Goal: Communication & Community: Answer question/provide support

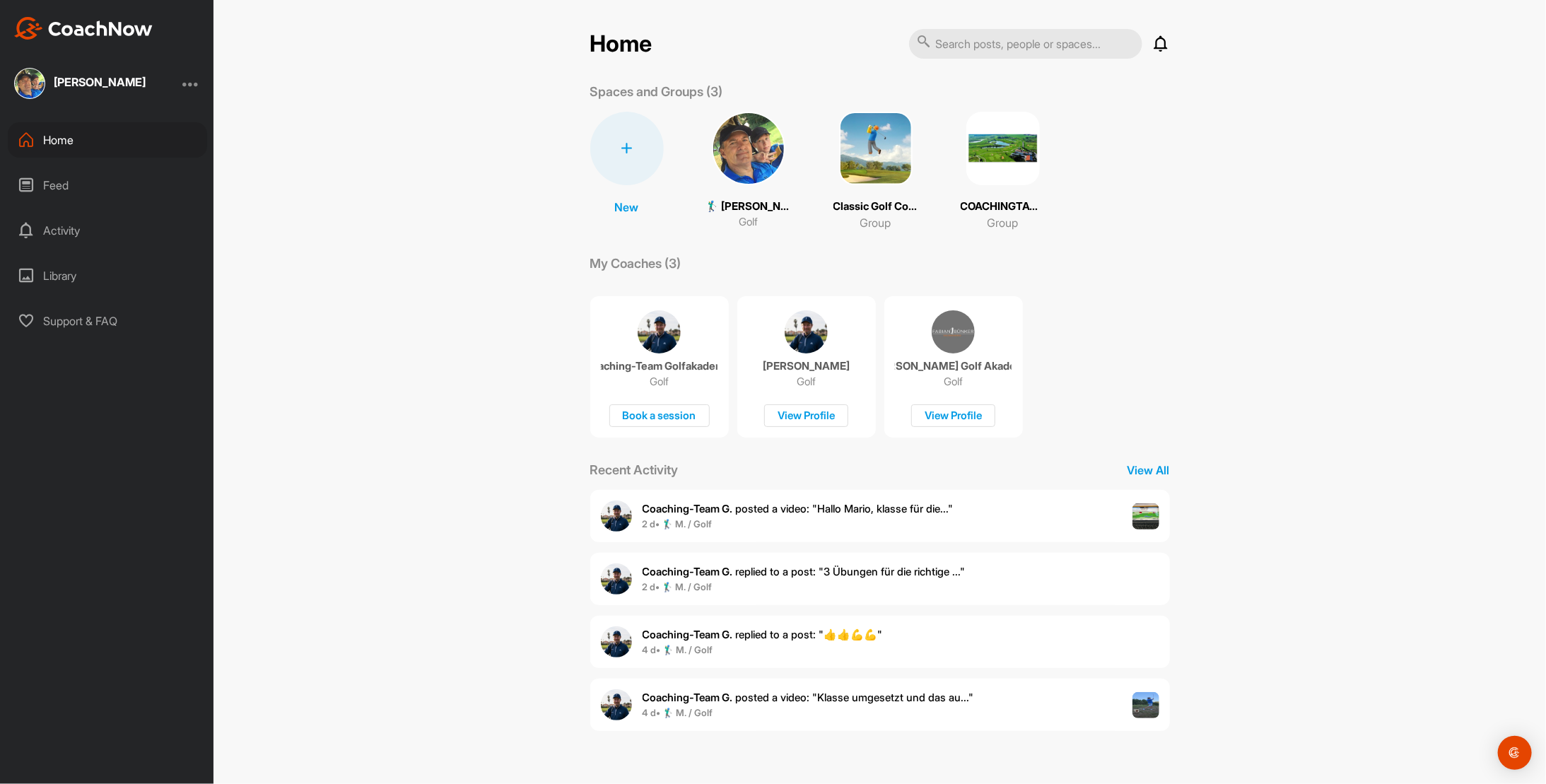
click at [750, 503] on span "Coaching-Team G. posted a video : " [PERSON_NAME], klasse für die... "" at bounding box center [797, 508] width 311 height 13
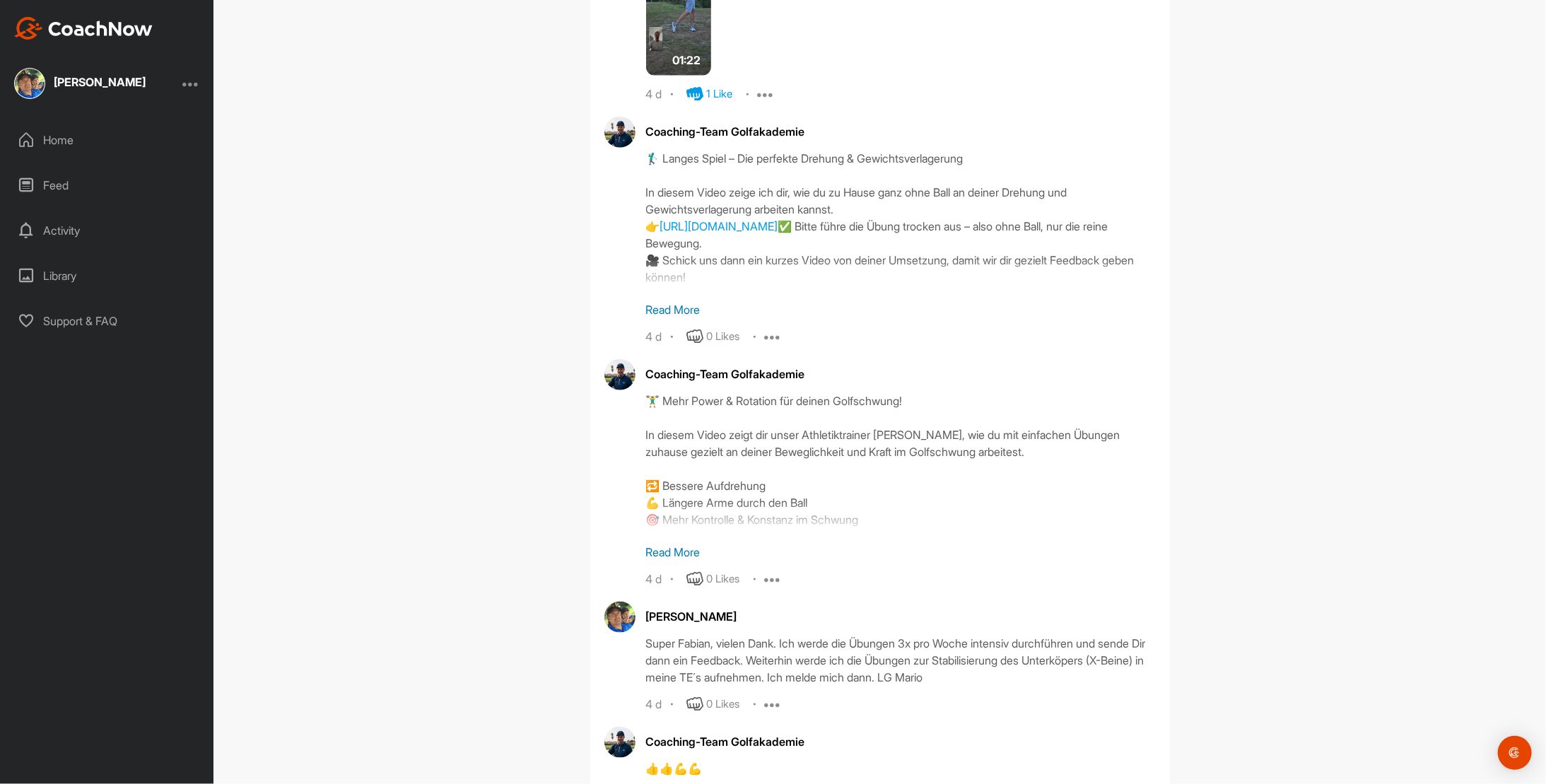
scroll to position [4419, 0]
click at [671, 300] on p "Read More" at bounding box center [900, 308] width 509 height 17
click at [663, 561] on p "Read More" at bounding box center [900, 552] width 509 height 17
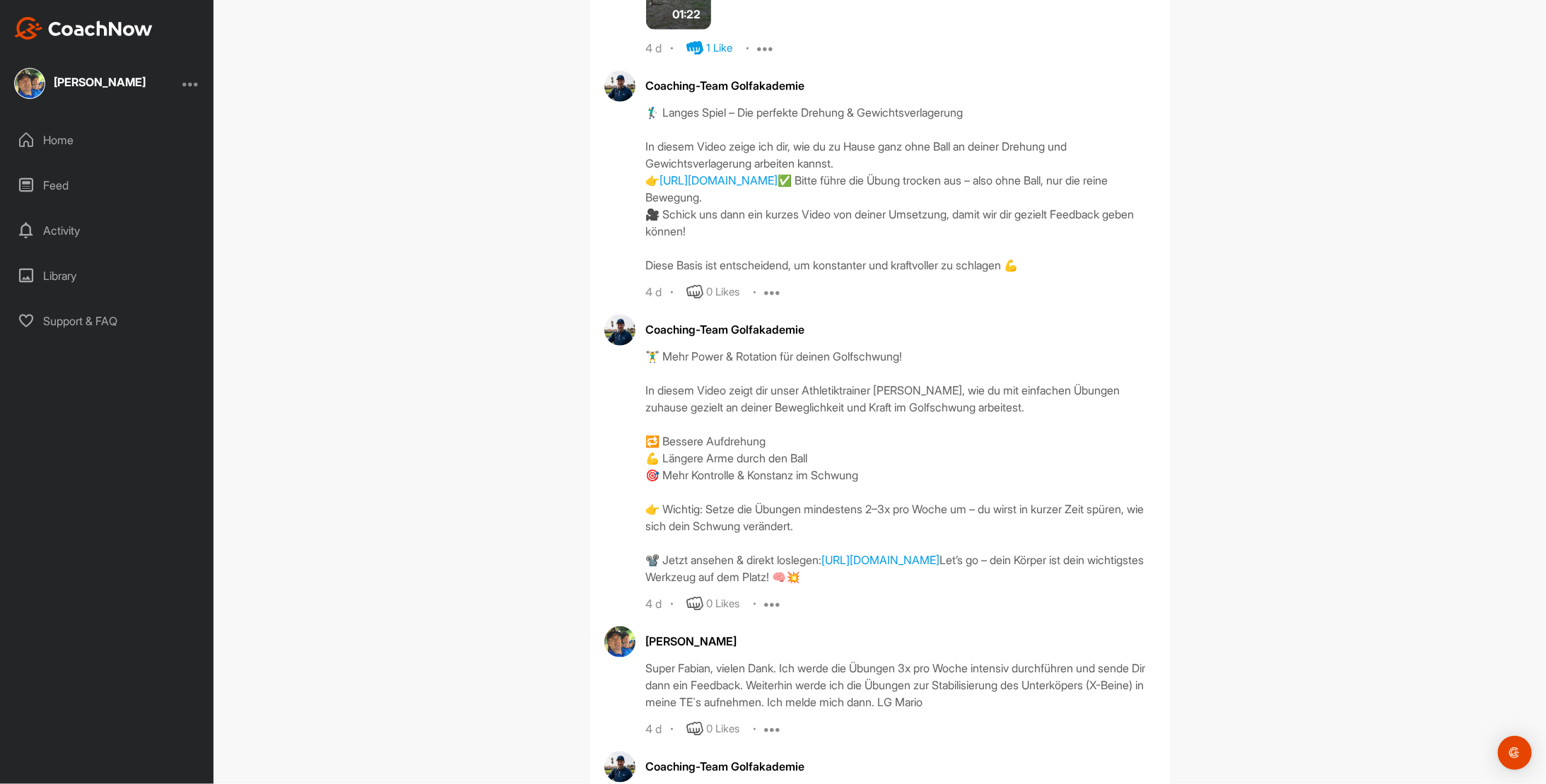
scroll to position [4490, 0]
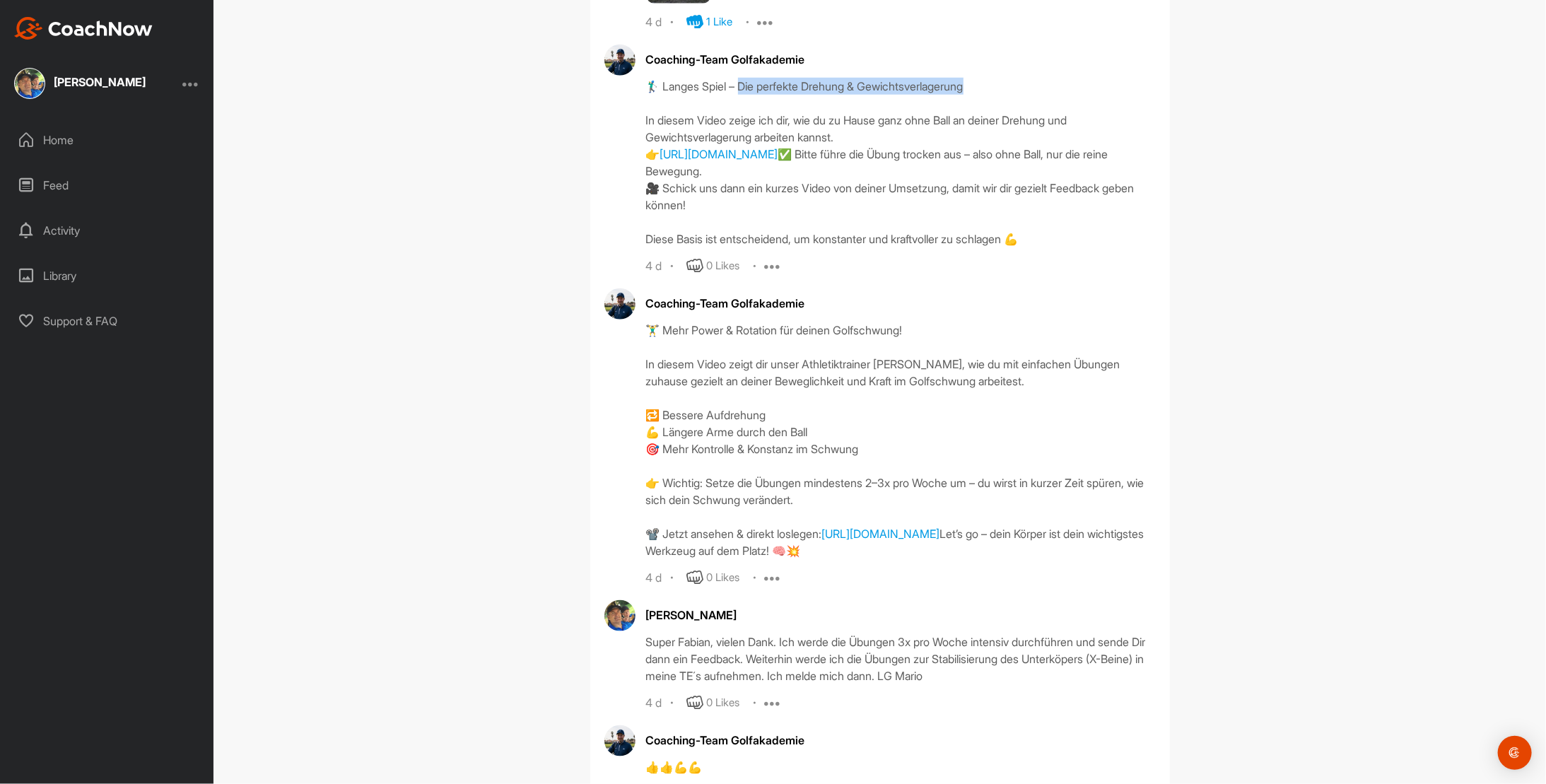
drag, startPoint x: 741, startPoint y: 72, endPoint x: 1002, endPoint y: 71, distance: 261.0
click at [1002, 78] on div "🏌️‍♂️ Langes Spiel – Die perfekte Drehung & Gewichtsverlagerung In diesem Video…" at bounding box center [900, 163] width 509 height 170
drag, startPoint x: 1002, startPoint y: 71, endPoint x: 921, endPoint y: 75, distance: 81.1
click at [921, 78] on div "🏌️‍♂️ Langes Spiel – Die perfekte Drehung & Gewichtsverlagerung In diesem Video…" at bounding box center [900, 163] width 509 height 170
click at [780, 78] on div "🏌️‍♂️ Langes Spiel – Die perfekte Drehung & Gewichtsverlagerung In diesem Video…" at bounding box center [900, 163] width 509 height 170
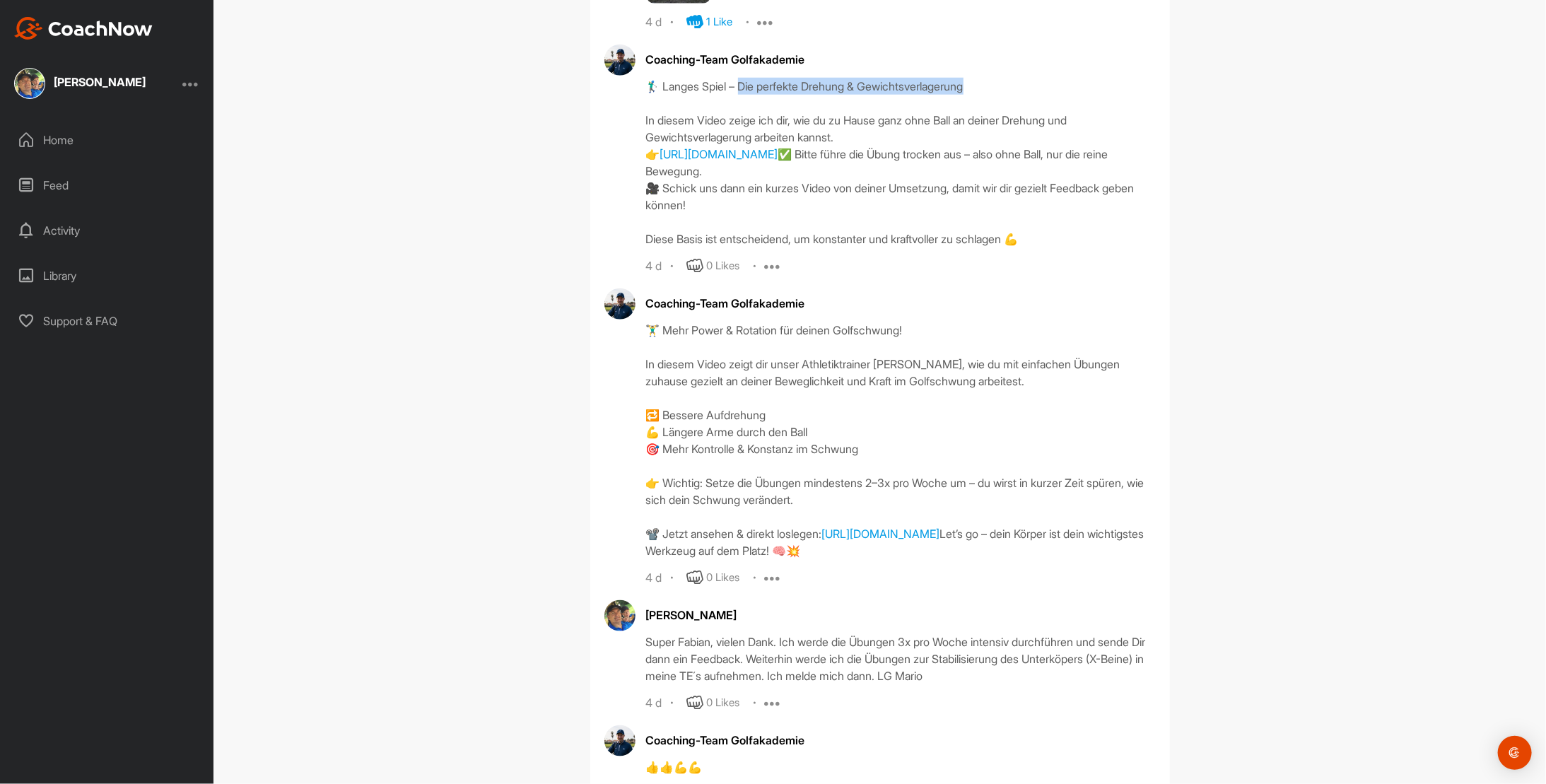
drag, startPoint x: 742, startPoint y: 71, endPoint x: 984, endPoint y: 69, distance: 242.0
click at [984, 78] on div "🏌️‍♂️ Langes Spiel – Die perfekte Drehung & Gewichtsverlagerung In diesem Video…" at bounding box center [900, 163] width 509 height 170
copy div "ie perfekte Drehung & Gewichtsverlagerung"
drag, startPoint x: 662, startPoint y: 351, endPoint x: 934, endPoint y: 347, distance: 272.0
click at [934, 347] on div "🏋️‍♂️ Mehr Power & Rotation für deinen Golfschwung! In diesem Video zeigt dir u…" at bounding box center [900, 440] width 509 height 237
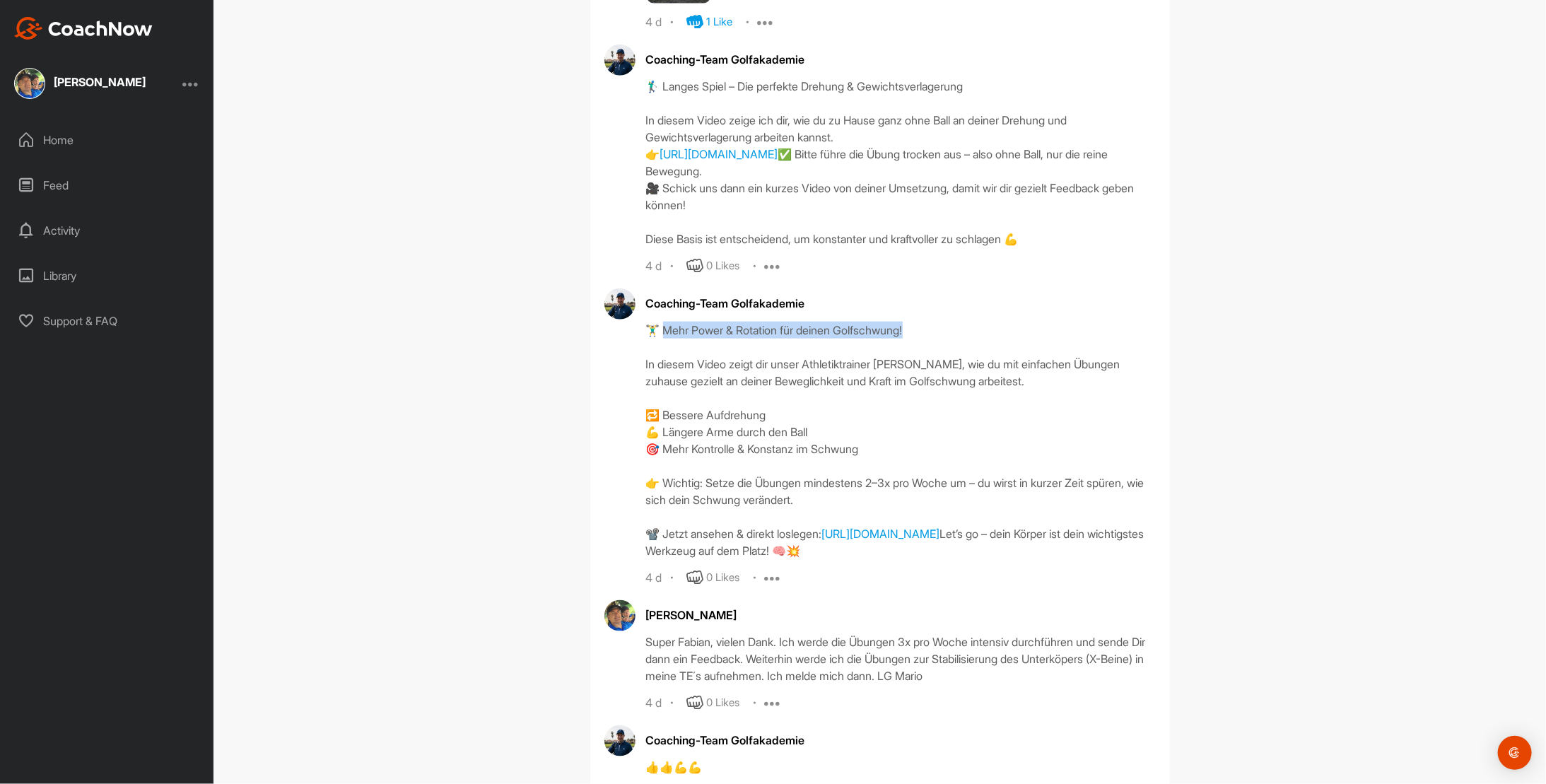
click at [936, 352] on div "🏋️‍♂️ Mehr Power & Rotation für deinen Golfschwung! In diesem Video zeigt dir u…" at bounding box center [900, 440] width 509 height 237
click at [823, 541] on link "[URL][DOMAIN_NAME]" at bounding box center [881, 533] width 118 height 14
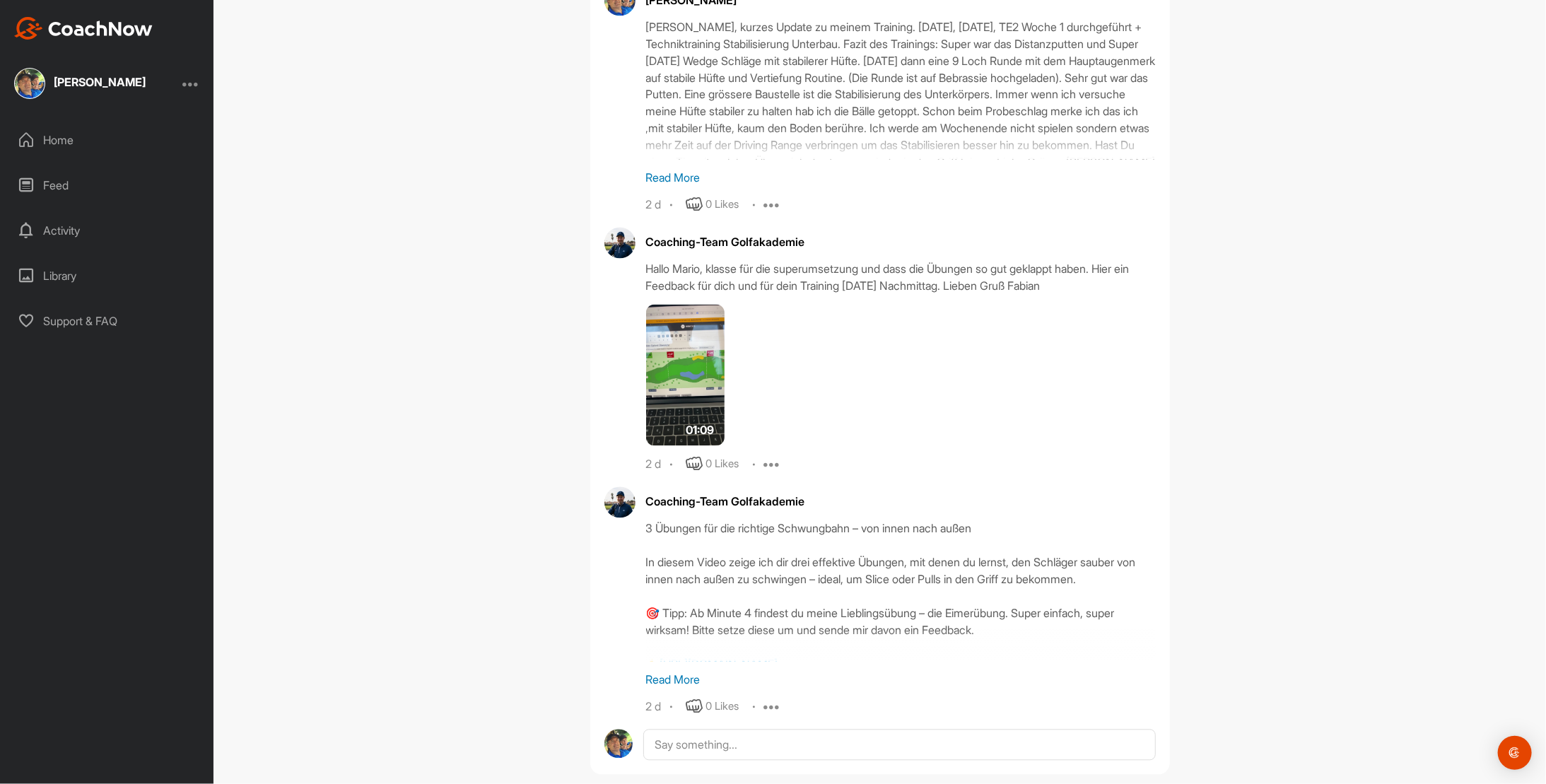
scroll to position [5400, 0]
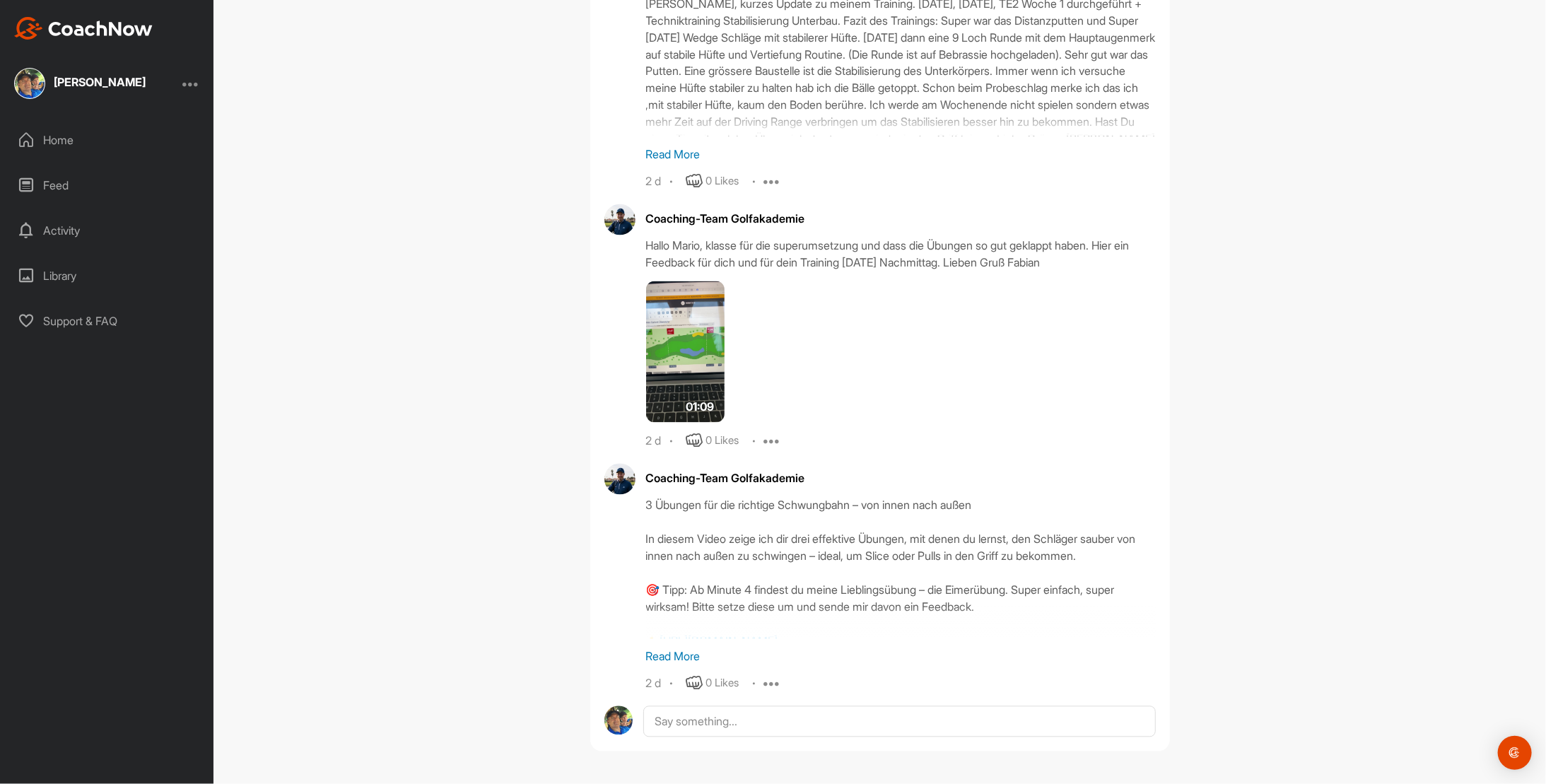
click at [657, 655] on p "Read More" at bounding box center [900, 657] width 509 height 17
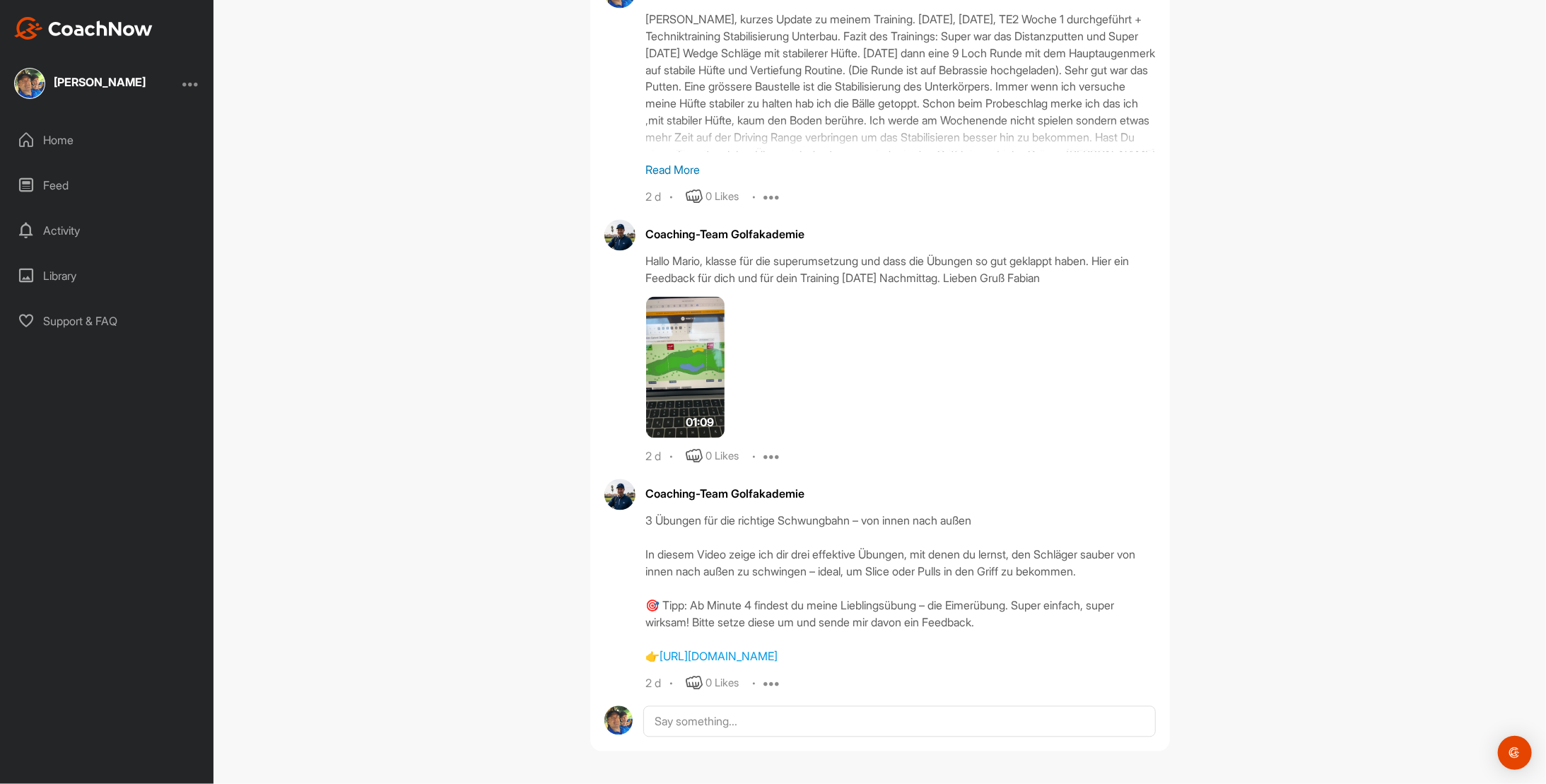
scroll to position [5400, 0]
click at [657, 337] on img at bounding box center [685, 367] width 79 height 141
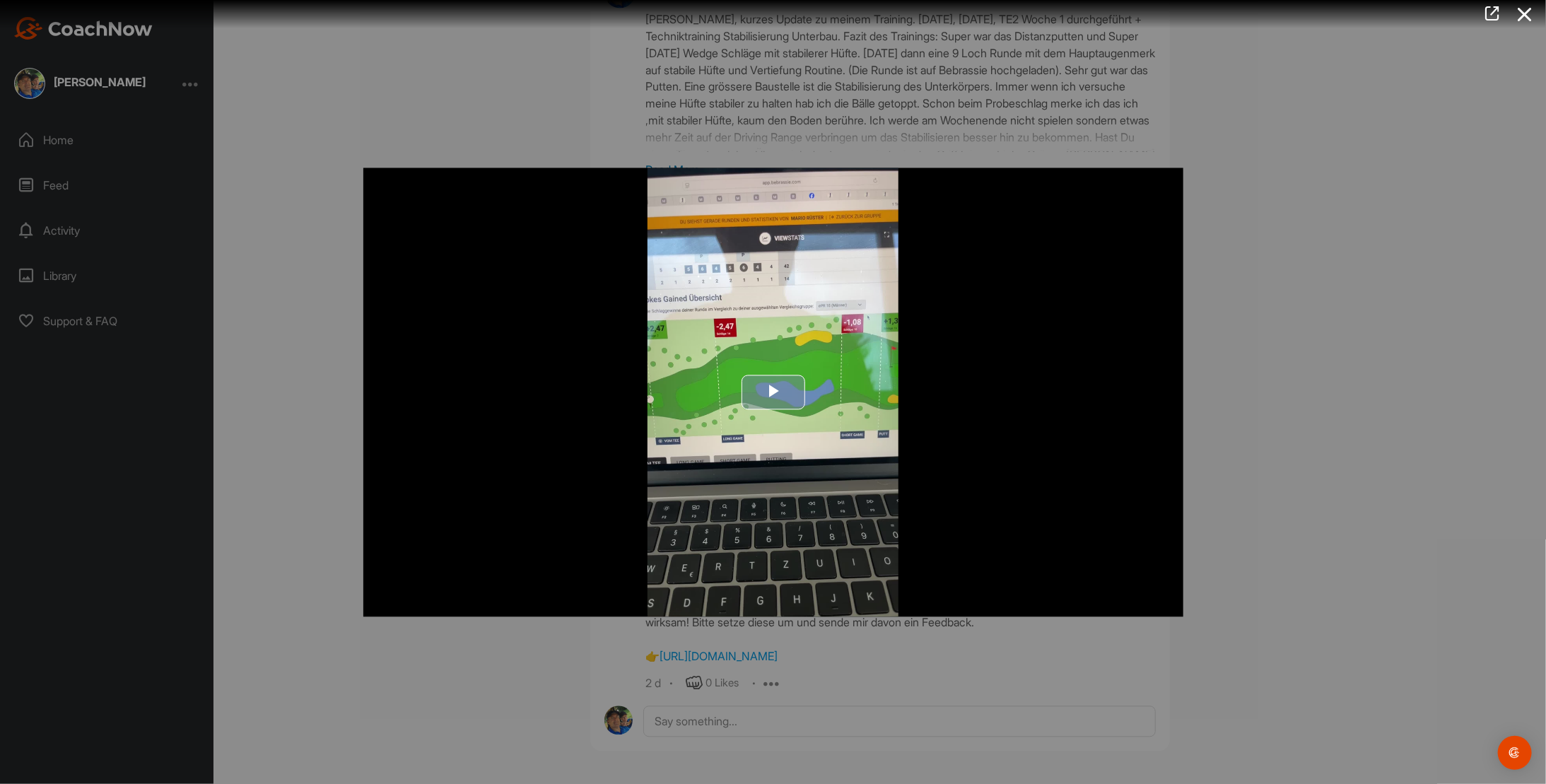
click at [773, 392] on span "Video Player" at bounding box center [773, 392] width 0 height 0
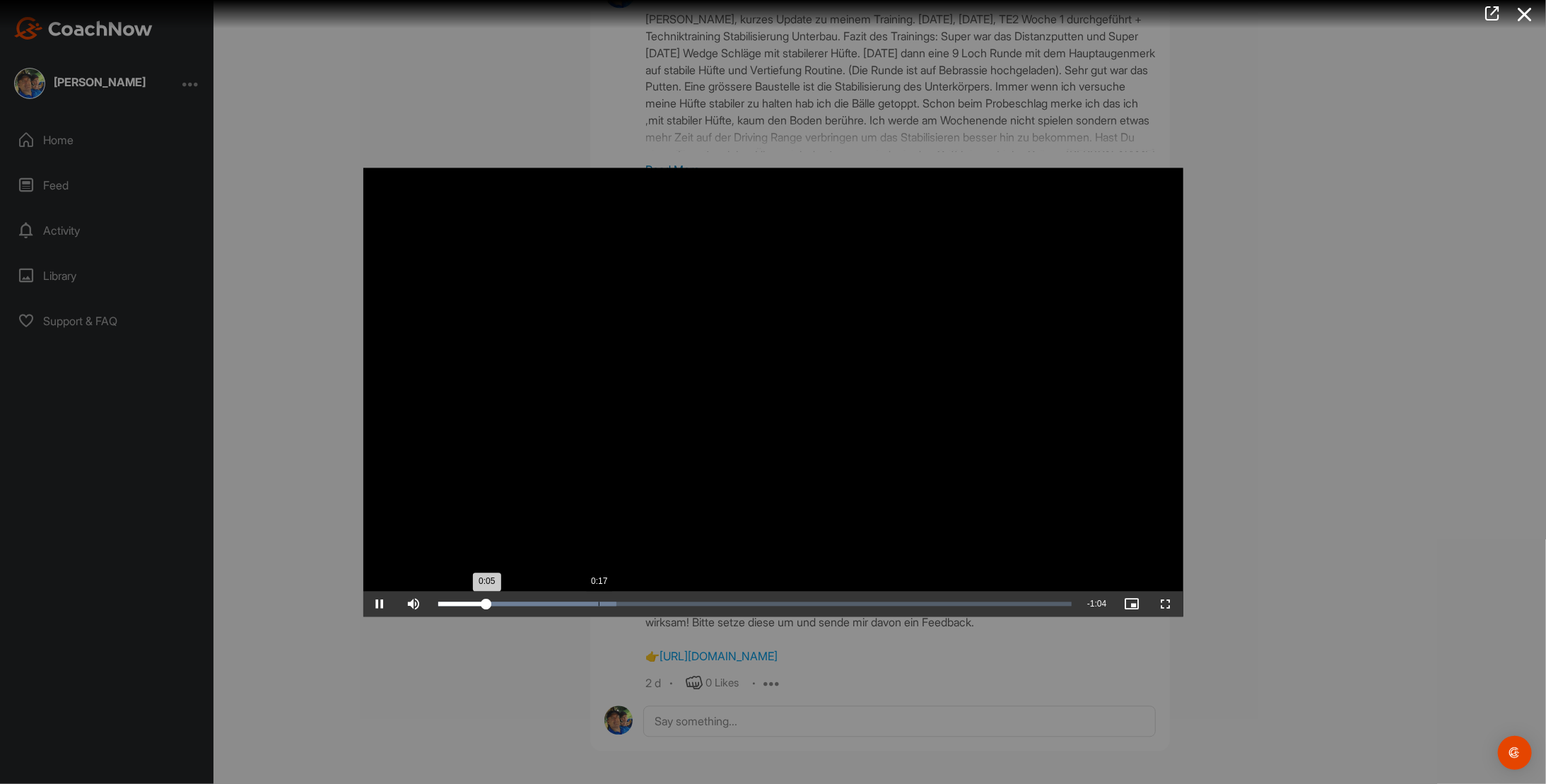
click at [598, 604] on div "Loaded : 28.14% 0:17 0:05" at bounding box center [755, 604] width 634 height 5
click at [758, 605] on div "Loaded : 35.43% 0:35 0:21" at bounding box center [755, 604] width 634 height 5
click at [840, 607] on div "Loaded : 55.42% 0:44 0:35" at bounding box center [755, 603] width 649 height 25
click at [933, 602] on div "0:54" at bounding box center [933, 604] width 1 height 5
click at [1004, 605] on div "Loaded : 82.87% 1:02 0:55" at bounding box center [755, 604] width 634 height 5
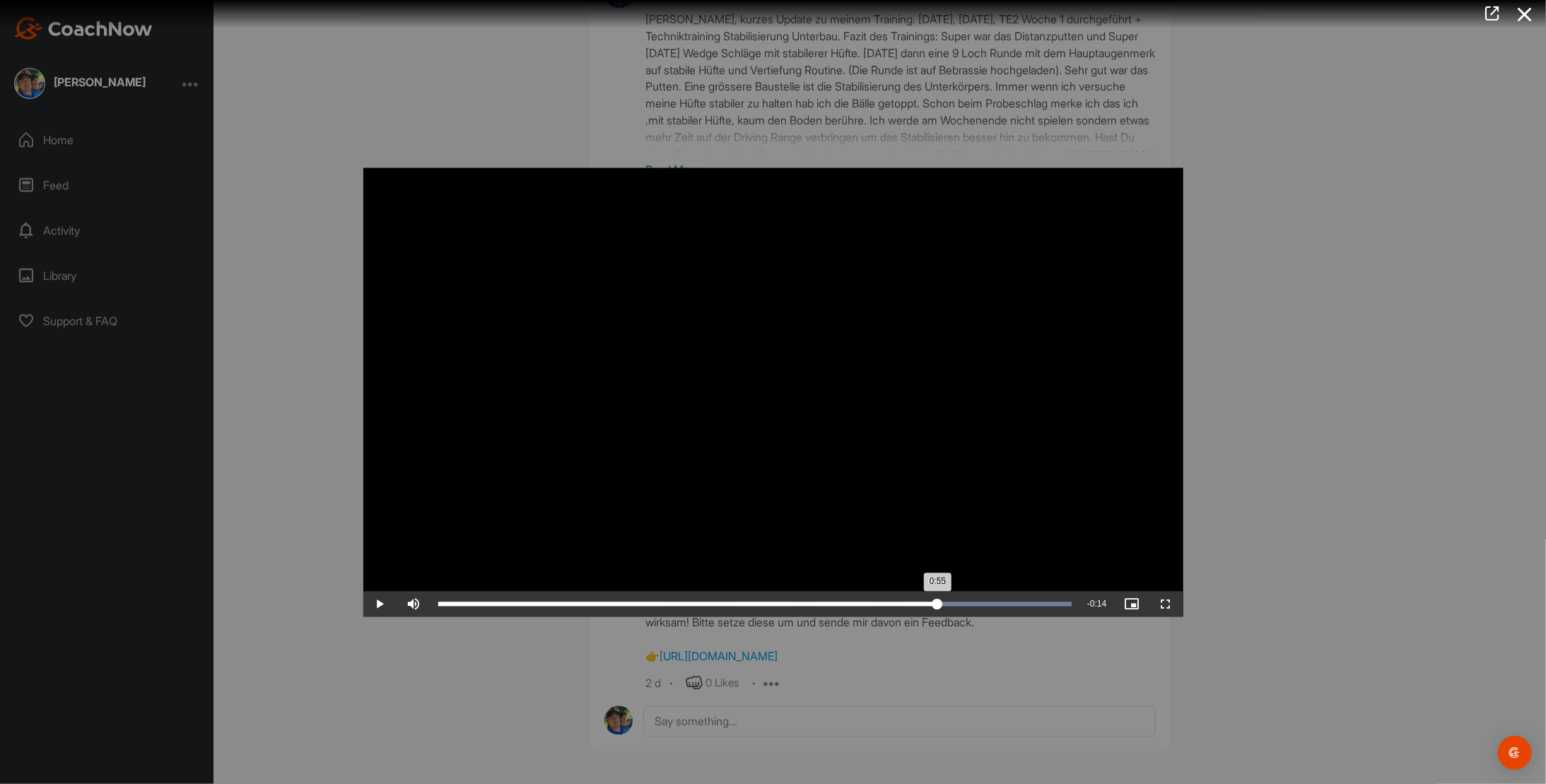
click at [938, 602] on div "0:55" at bounding box center [688, 604] width 500 height 5
click at [379, 604] on span "Video Player" at bounding box center [380, 604] width 34 height 0
click at [301, 265] on div at bounding box center [773, 392] width 1546 height 784
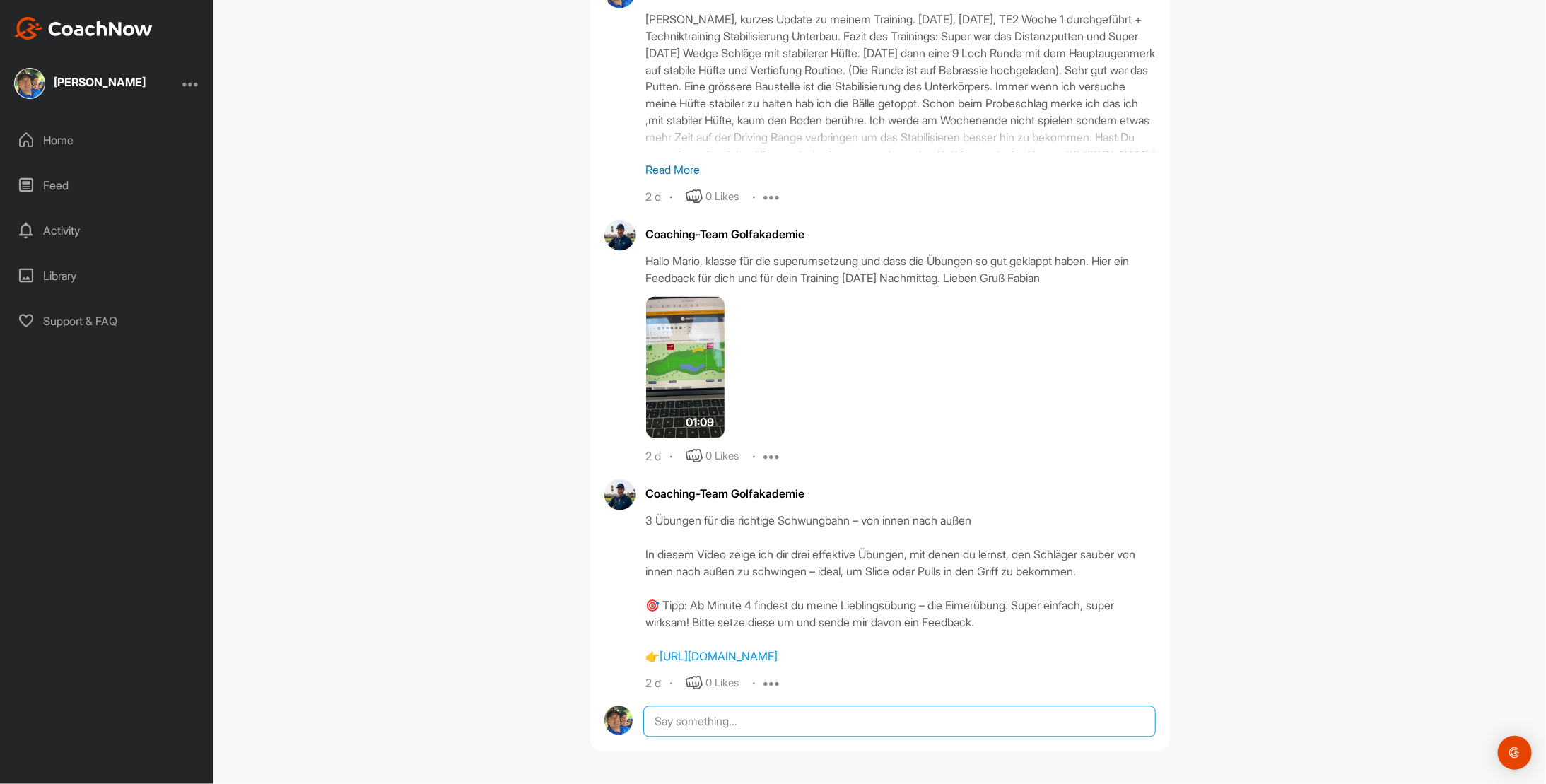
click at [703, 720] on textarea at bounding box center [899, 721] width 512 height 31
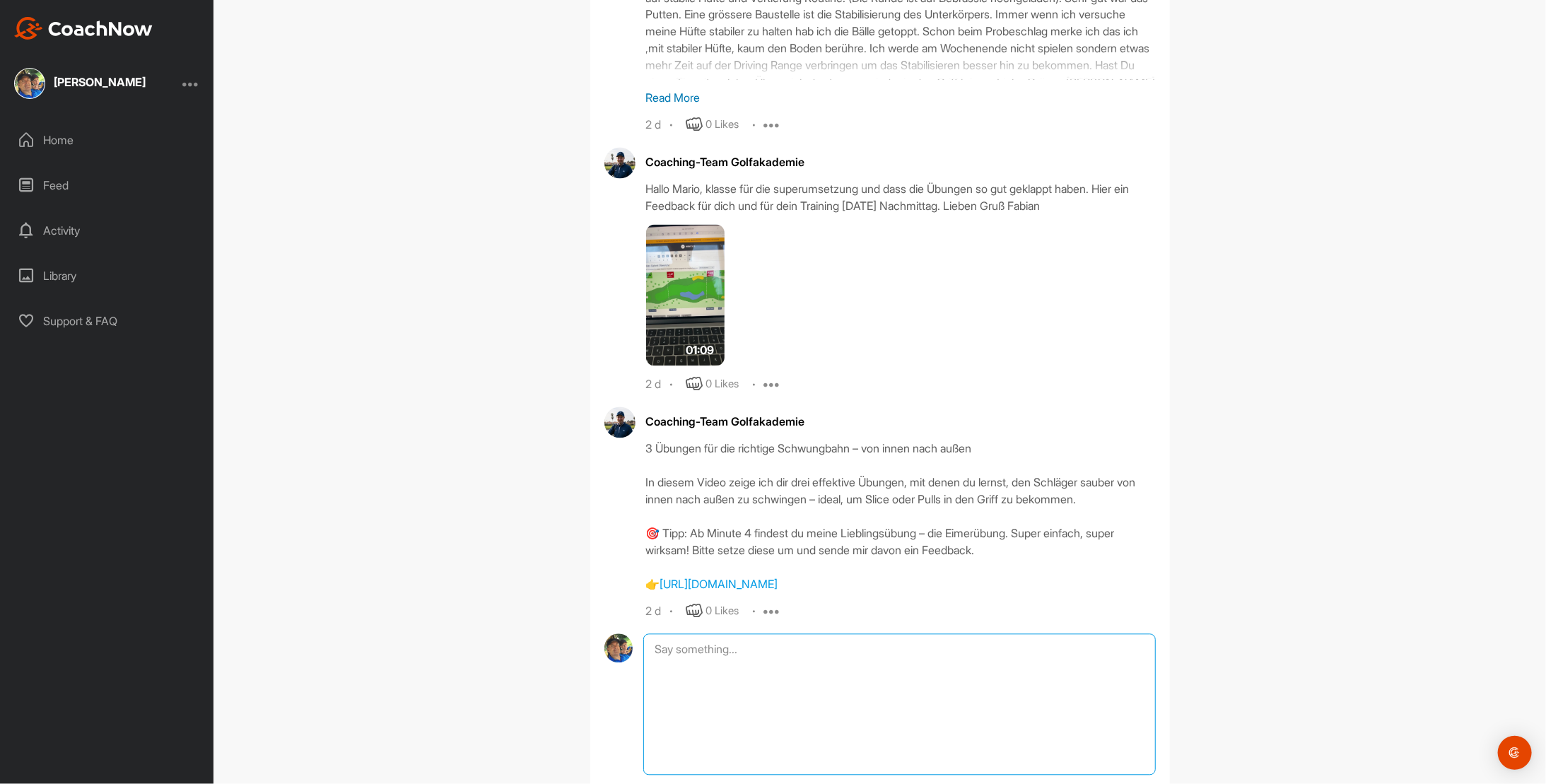
paste textarea "[PERSON_NAME], hier ein kleines Update von meinem Wochenende Training: [DATE] u…"
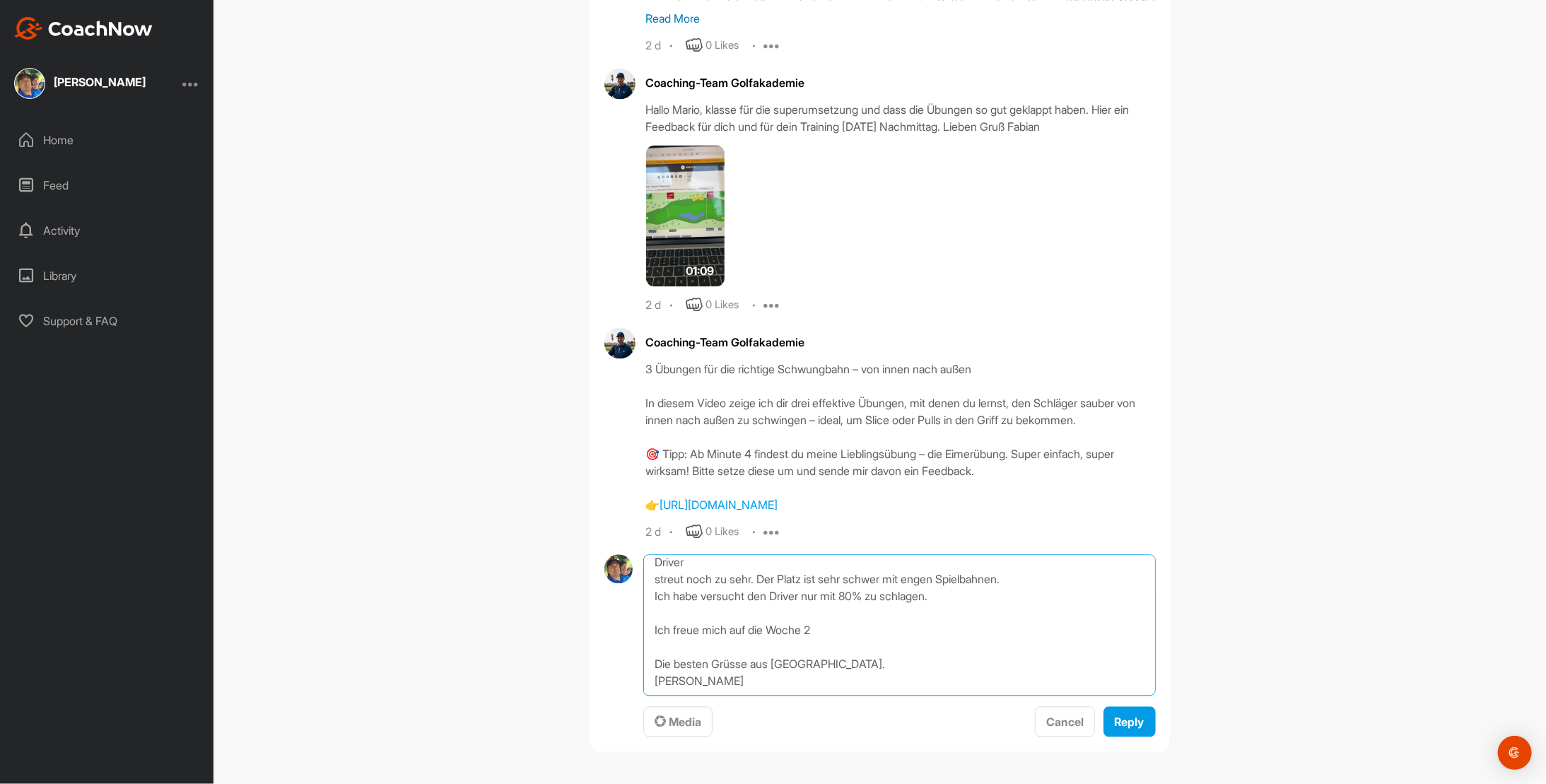
scroll to position [5552, 0]
click at [816, 630] on textarea "[PERSON_NAME], hier ein kleines Update von meinem Wochenende Training: [DATE] u…" at bounding box center [899, 624] width 512 height 141
click at [812, 631] on textarea "[PERSON_NAME], hier ein kleines Update von meinem Wochenende Training: [DATE] u…" at bounding box center [899, 624] width 512 height 141
click at [649, 635] on textarea "[PERSON_NAME], hier ein kleines Update von meinem Wochenende Training: [DATE] u…" at bounding box center [899, 624] width 512 height 141
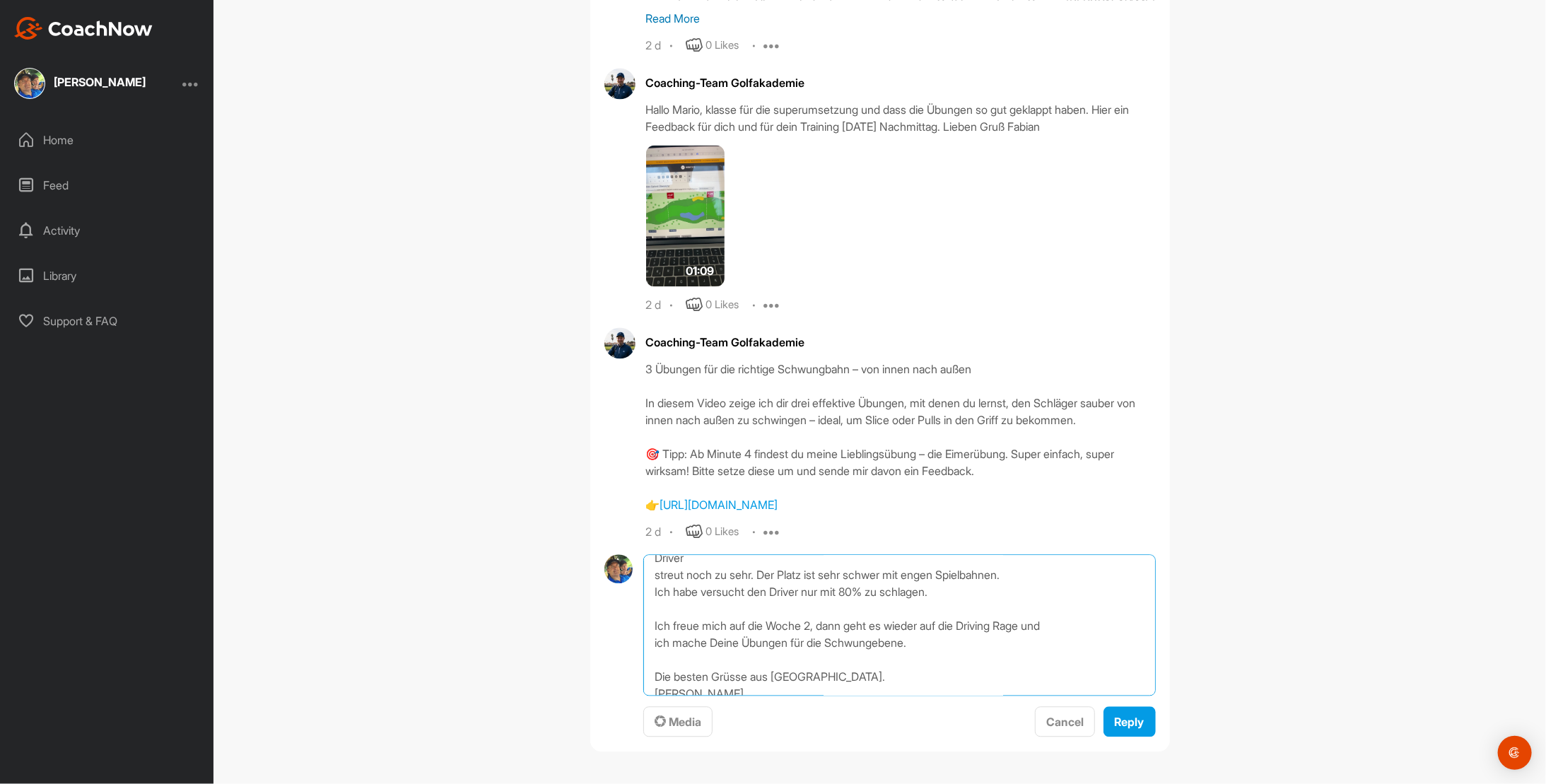
scroll to position [176, 0]
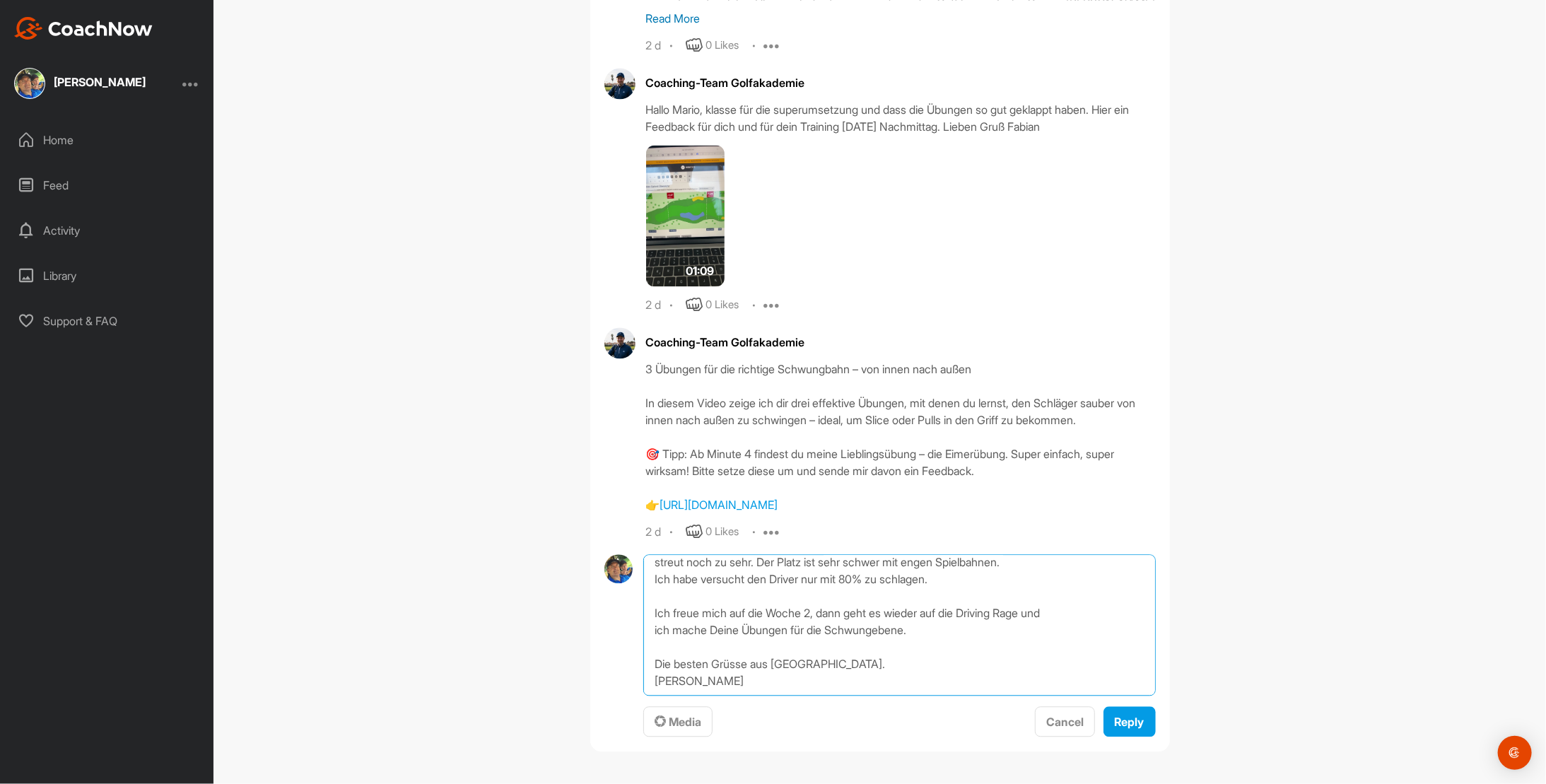
click at [774, 663] on textarea "[PERSON_NAME], hier ein kleines Update von meinem Wochenende Training: [DATE] u…" at bounding box center [899, 624] width 512 height 141
drag, startPoint x: 706, startPoint y: 661, endPoint x: 646, endPoint y: 666, distance: 60.2
click at [646, 666] on textarea "[PERSON_NAME], hier ein kleines Update von meinem Wochenende Training: [DATE] u…" at bounding box center [899, 624] width 512 height 141
click at [702, 665] on textarea "[PERSON_NAME], hier ein kleines Update von meinem Wochenende Training: [DATE] u…" at bounding box center [899, 624] width 512 height 141
click at [815, 660] on textarea "[PERSON_NAME], hier ein kleines Update von meinem Wochenende Training: [DATE] u…" at bounding box center [899, 624] width 512 height 141
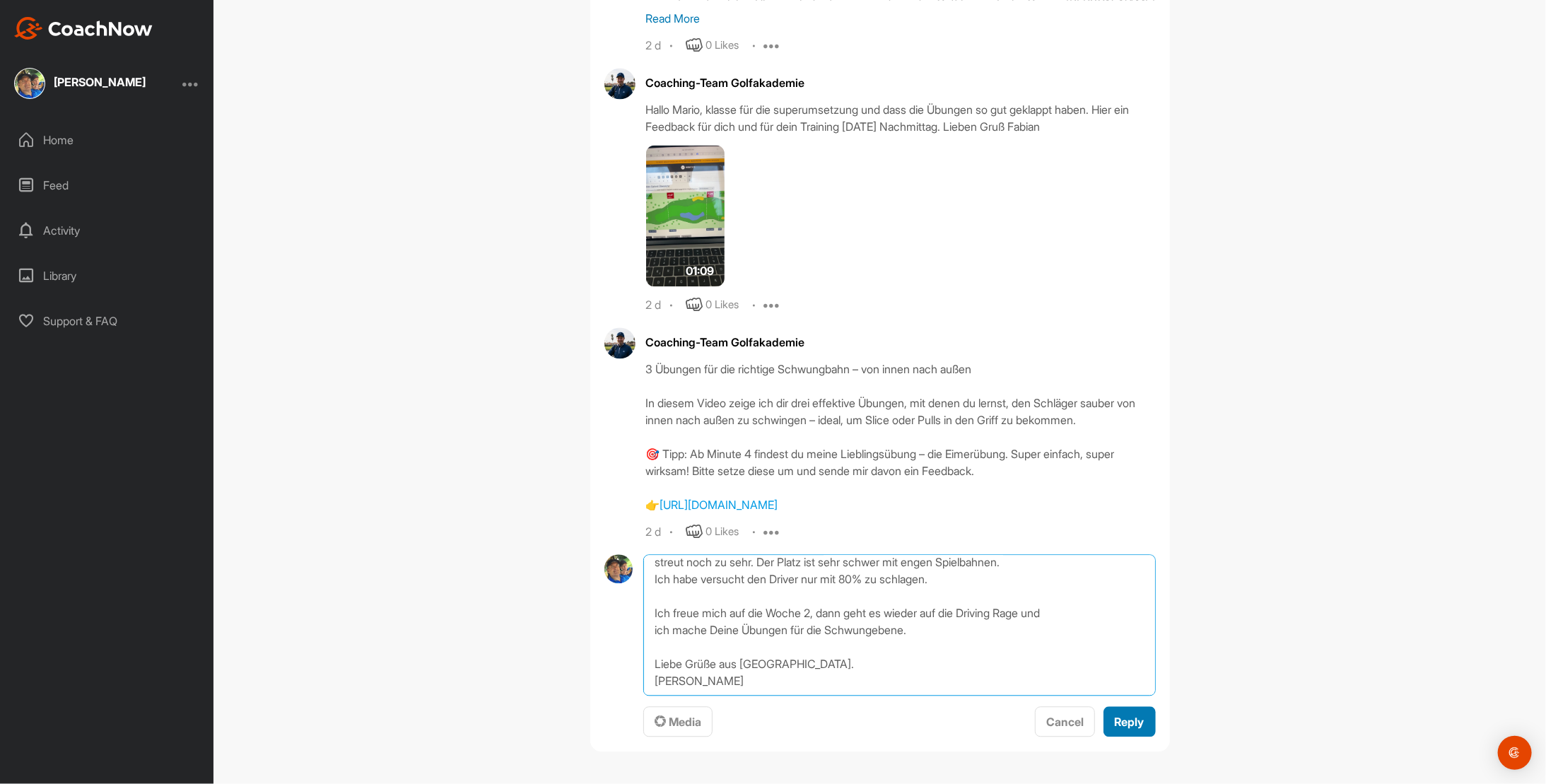
type textarea "[PERSON_NAME], hier ein kleines Update von meinem Wochenende Training: [DATE] u…"
click at [1124, 726] on span "Reply" at bounding box center [1130, 721] width 30 height 14
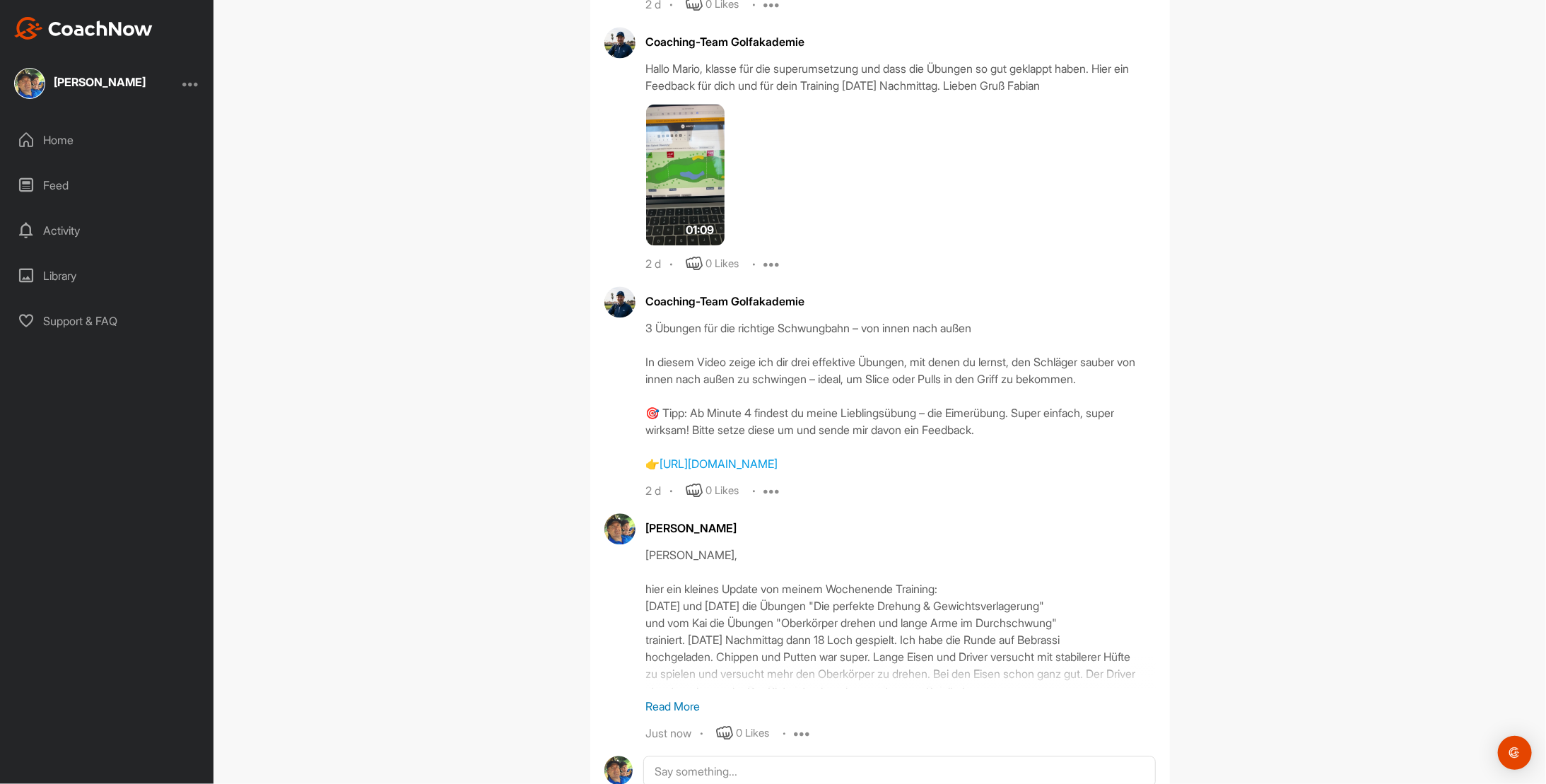
scroll to position [5618, 0]
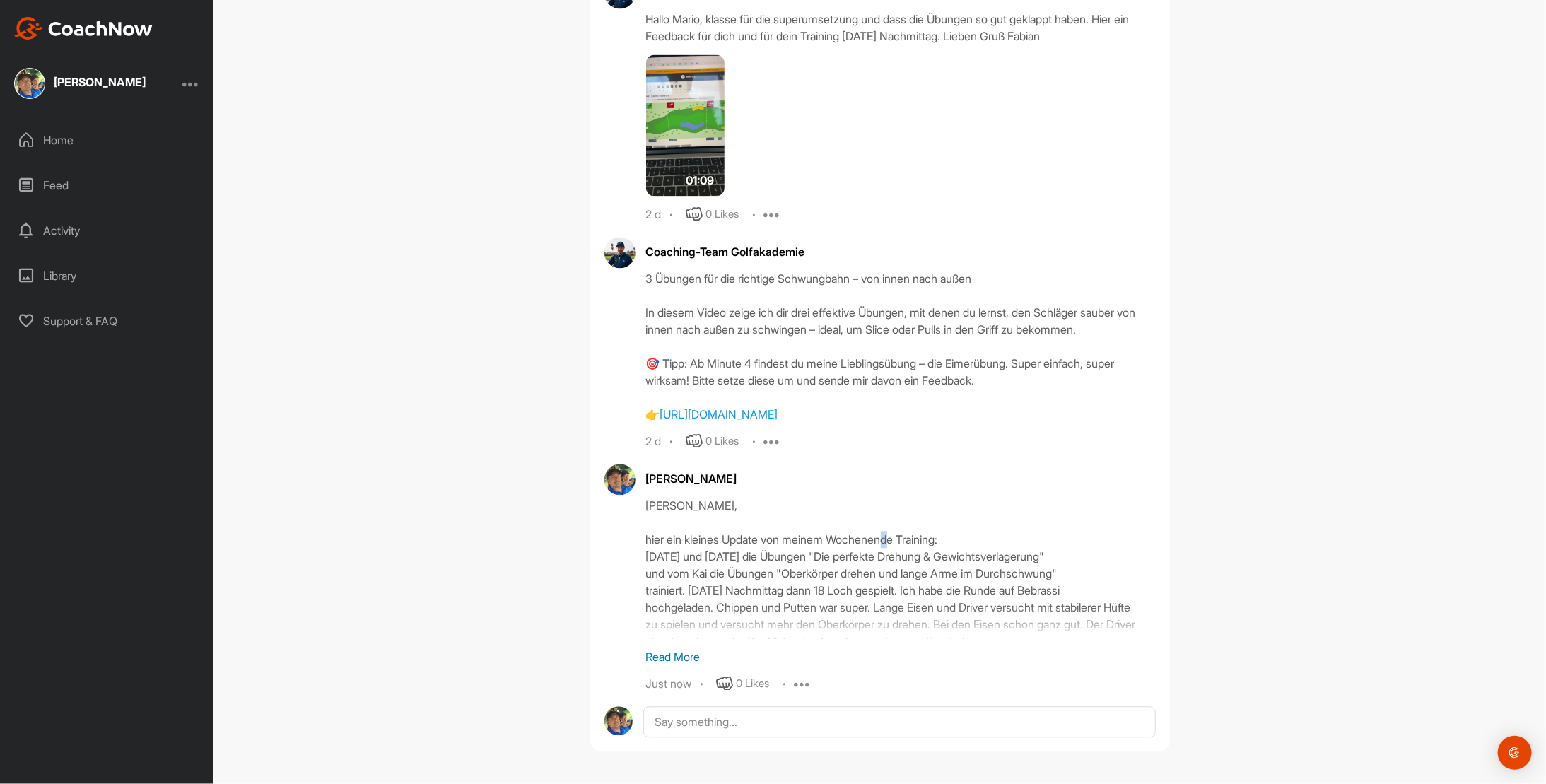
click at [903, 566] on div "[PERSON_NAME], hier ein kleines Update von meinem Wochenende Training: [DATE] u…" at bounding box center [900, 567] width 509 height 141
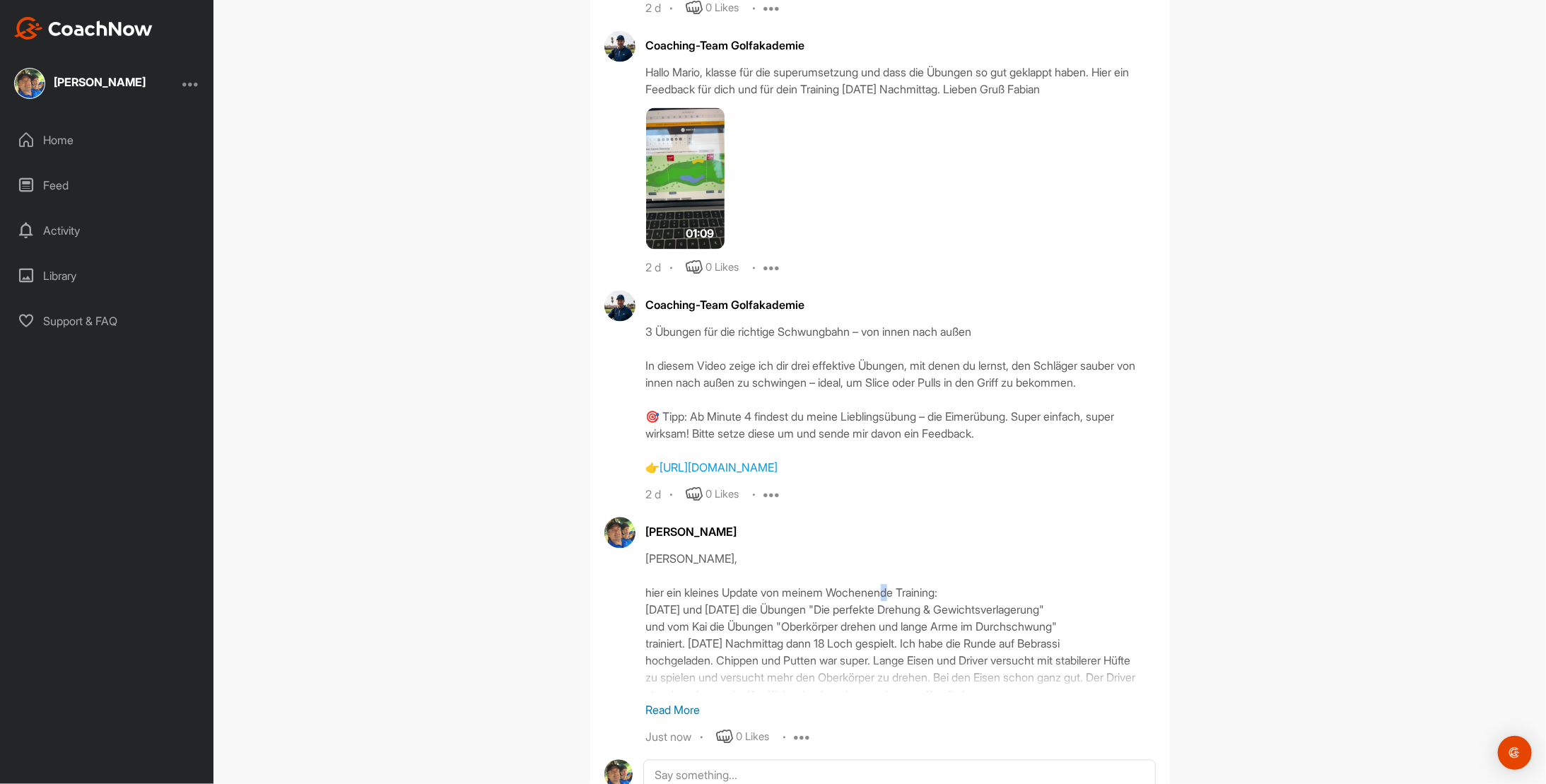
scroll to position [5643, 0]
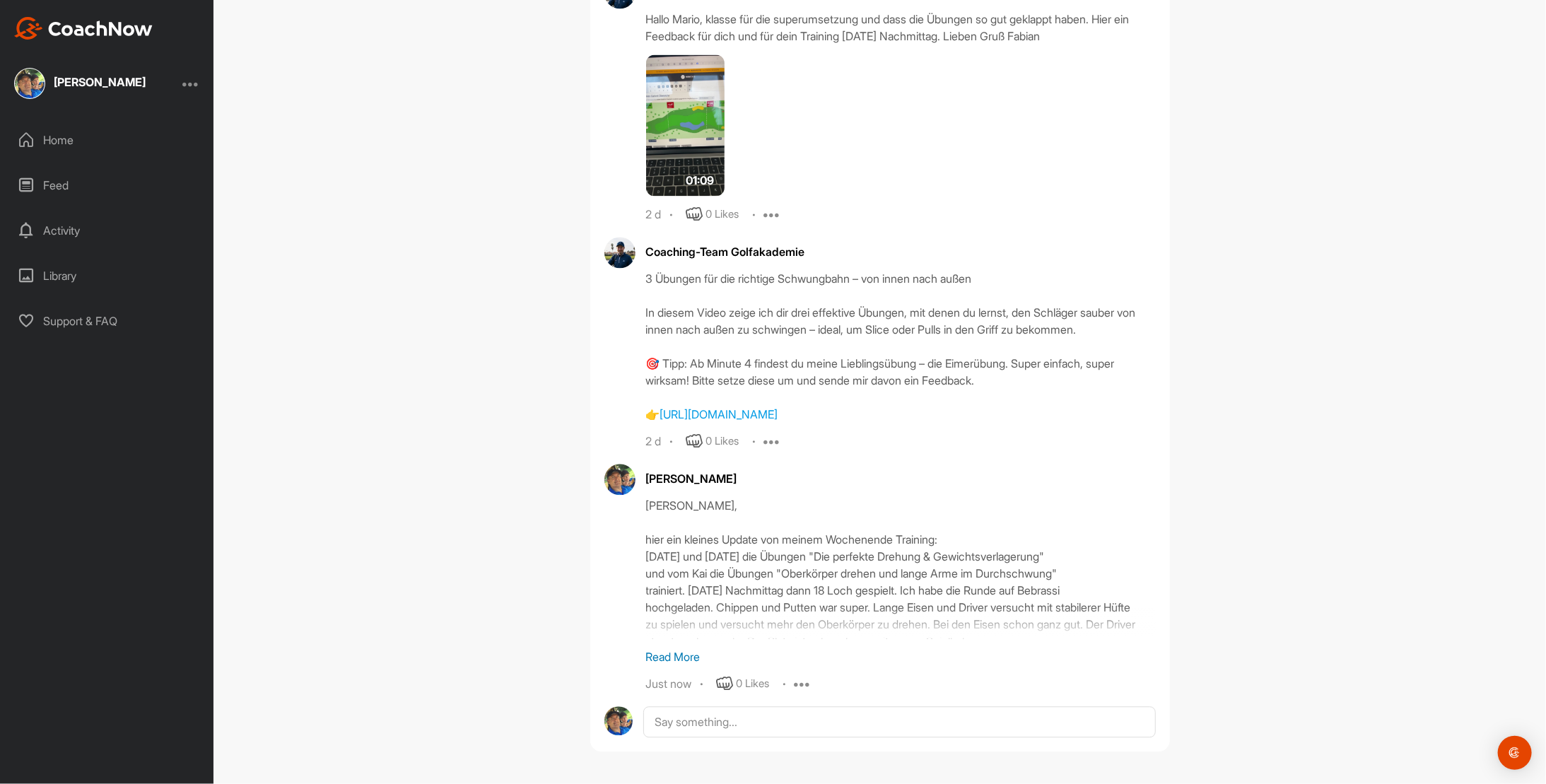
click at [653, 656] on p "Read More" at bounding box center [900, 657] width 509 height 17
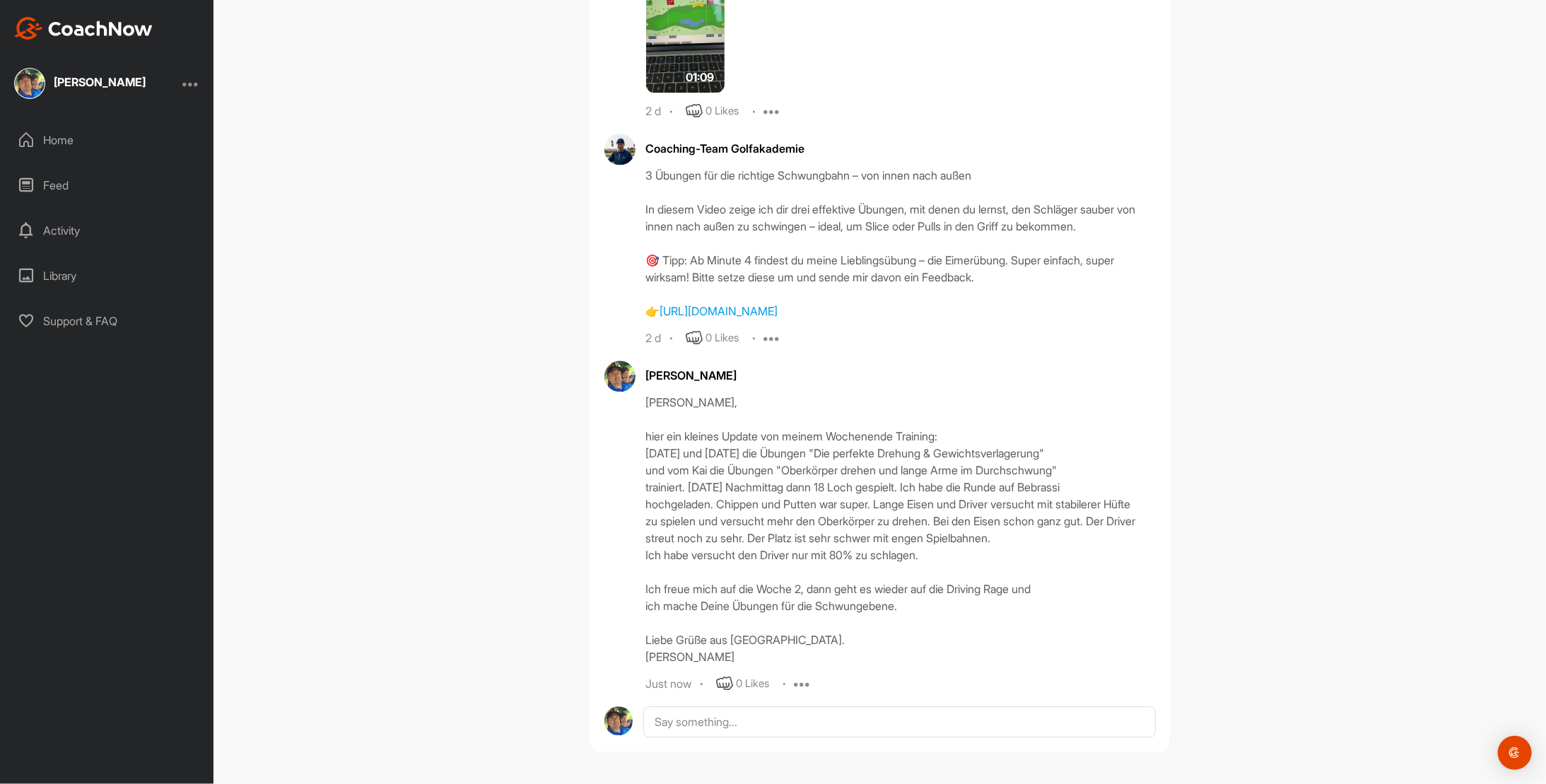
scroll to position [5780, 0]
click at [797, 683] on icon at bounding box center [802, 683] width 17 height 17
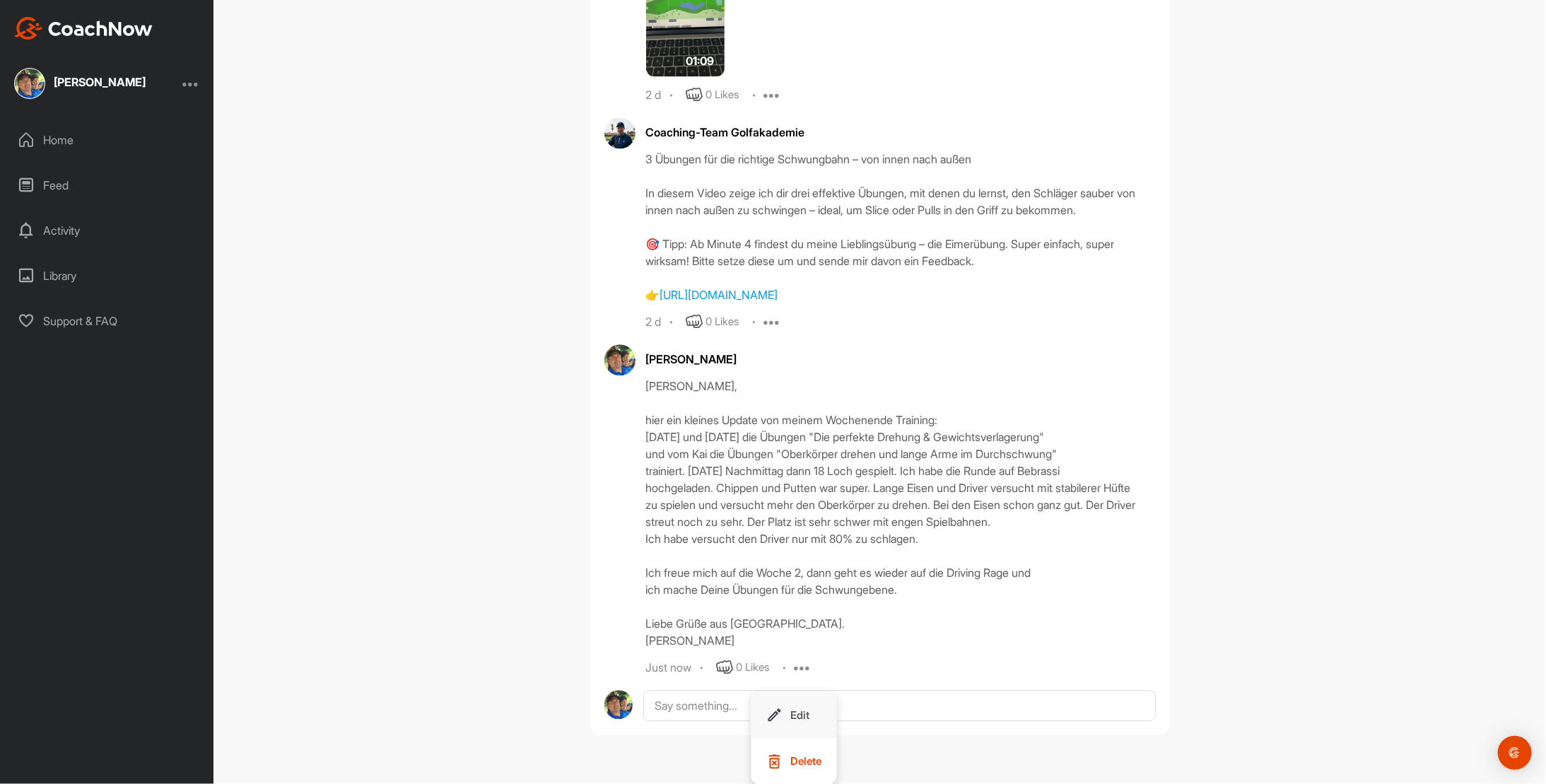
click at [787, 709] on button "Edit" at bounding box center [794, 715] width 86 height 47
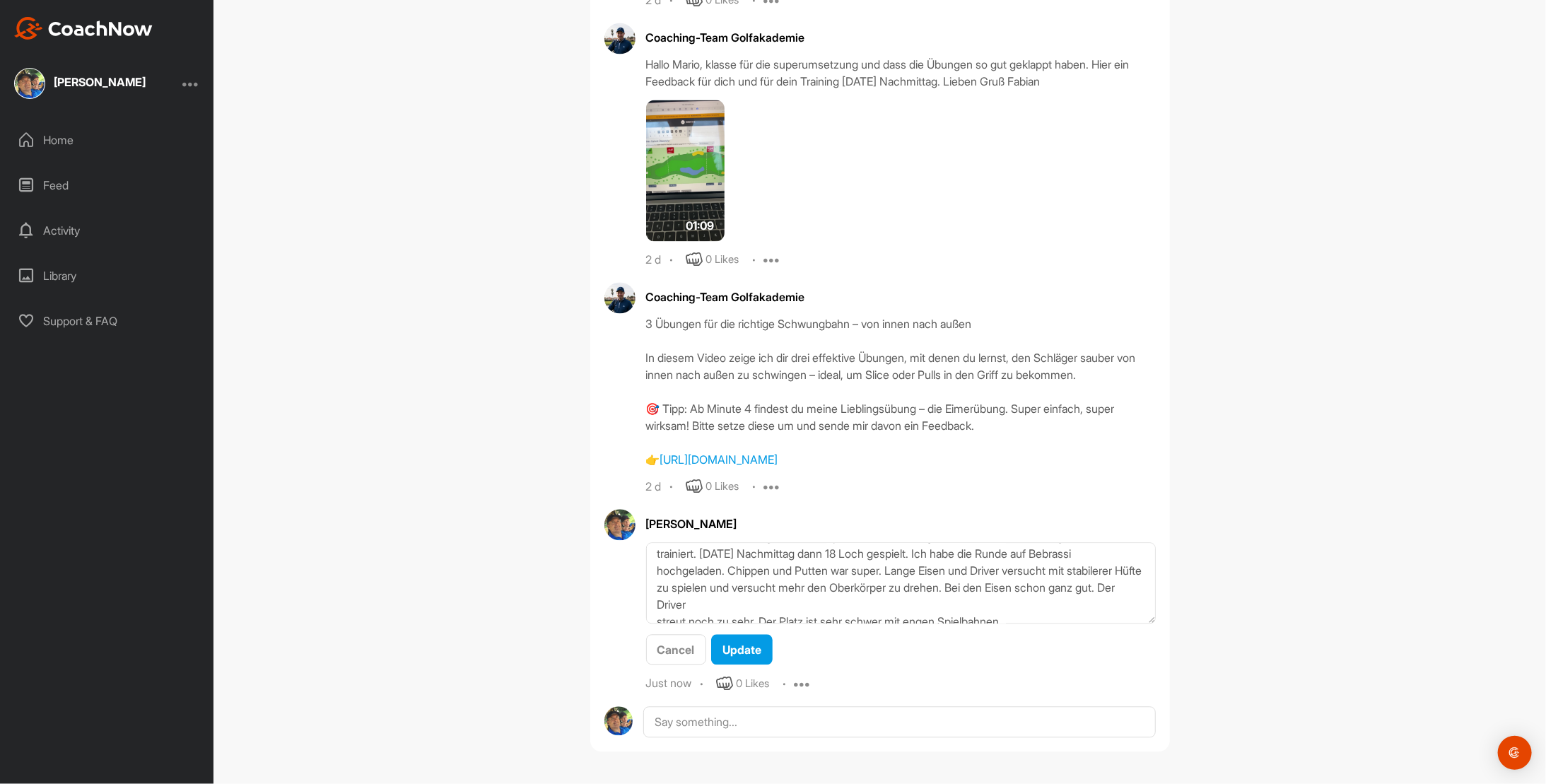
scroll to position [71, 0]
click at [738, 607] on textarea "[PERSON_NAME], hier ein kleines Update von meinem Wochenende Training: [DATE] u…" at bounding box center [900, 582] width 509 height 81
click at [1044, 606] on textarea "[PERSON_NAME], hier ein kleines Update von meinem Wochenende Training: [DATE] u…" at bounding box center [900, 582] width 509 height 81
click at [725, 618] on textarea "[PERSON_NAME], hier ein kleines Update von meinem Wochenende Training: [DATE] u…" at bounding box center [900, 582] width 509 height 81
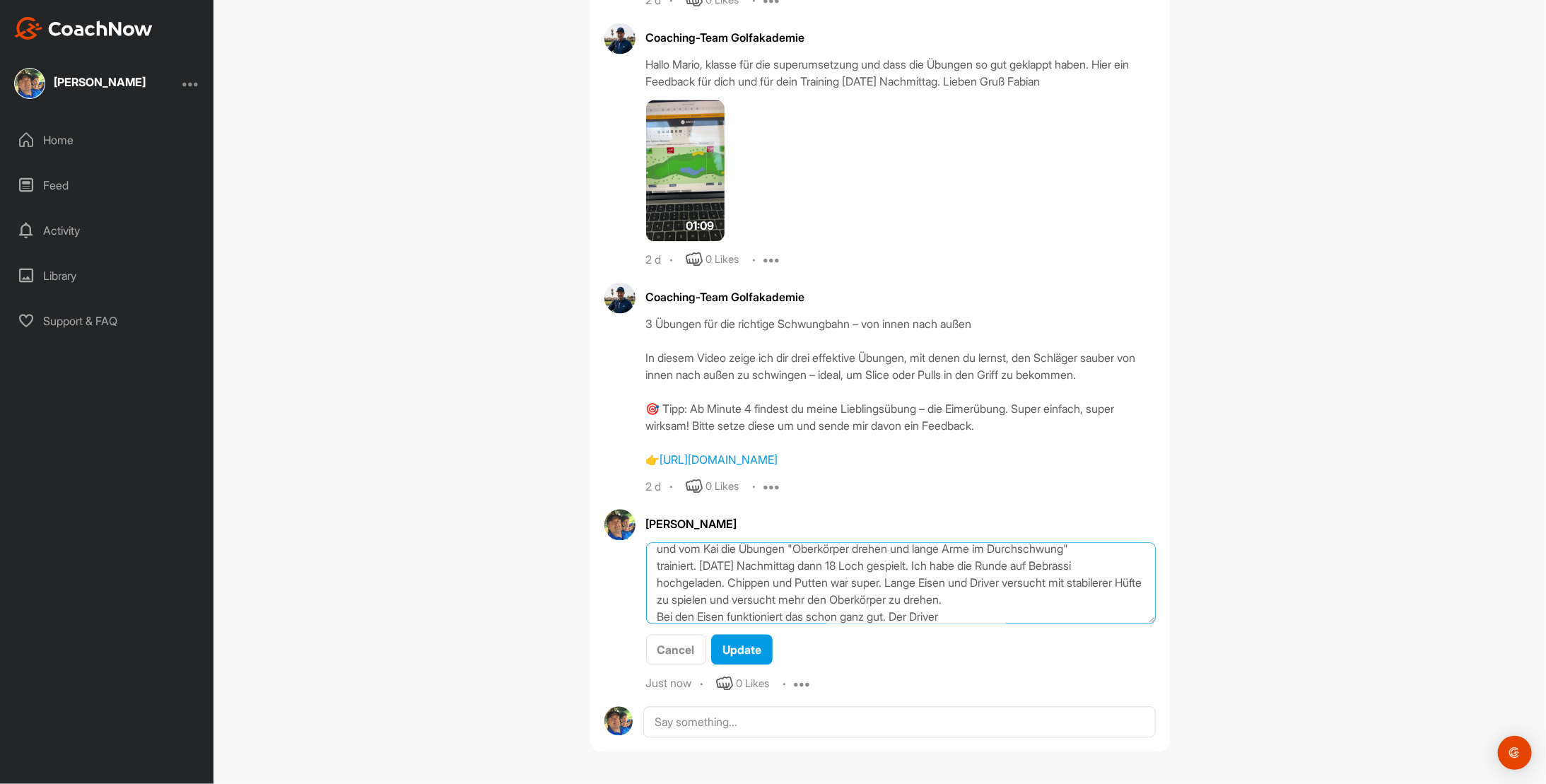
click at [959, 614] on textarea "[PERSON_NAME], hier ein kleines Update von meinem Wochenende Training: [DATE] u…" at bounding box center [900, 582] width 509 height 81
click at [1064, 616] on textarea "[PERSON_NAME], hier ein kleines Update von meinem Wochenende Training: [DATE] u…" at bounding box center [900, 582] width 509 height 81
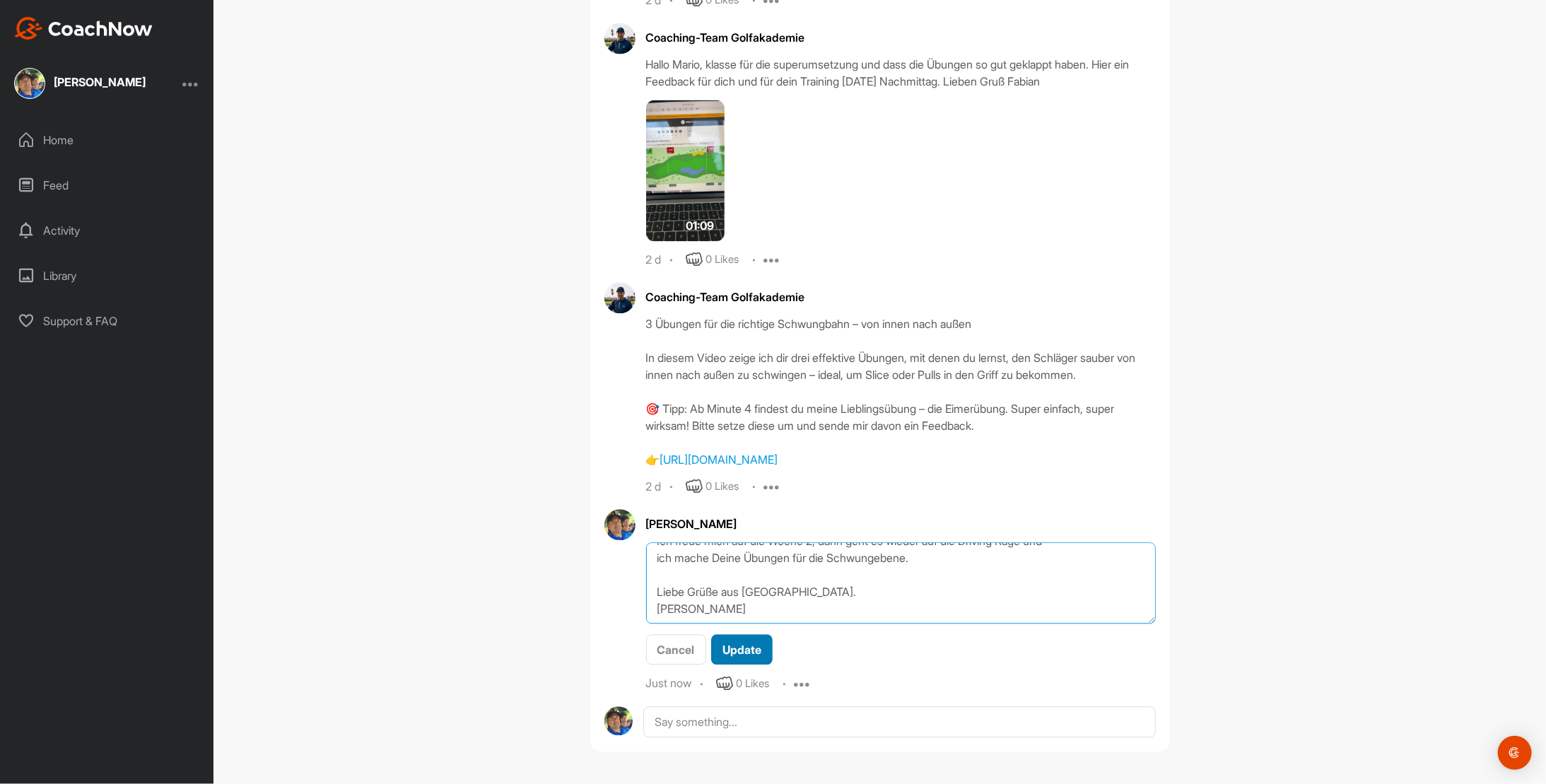
type textarea "[PERSON_NAME], hier ein kleines Update von meinem Wochenende Training: [DATE] u…"
click at [744, 650] on span "Update" at bounding box center [742, 649] width 39 height 14
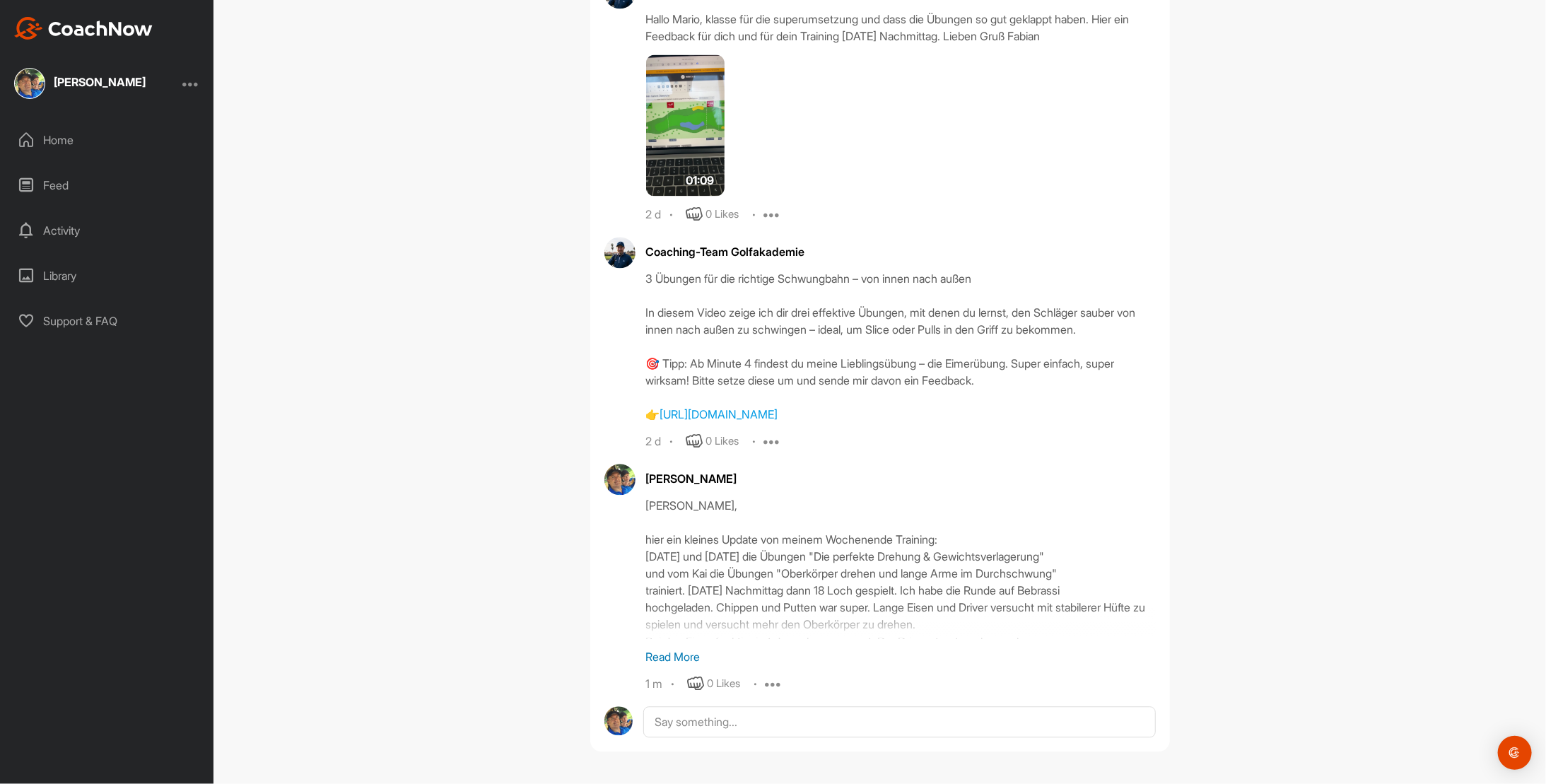
scroll to position [5643, 0]
click at [683, 658] on p "Read More" at bounding box center [900, 657] width 509 height 17
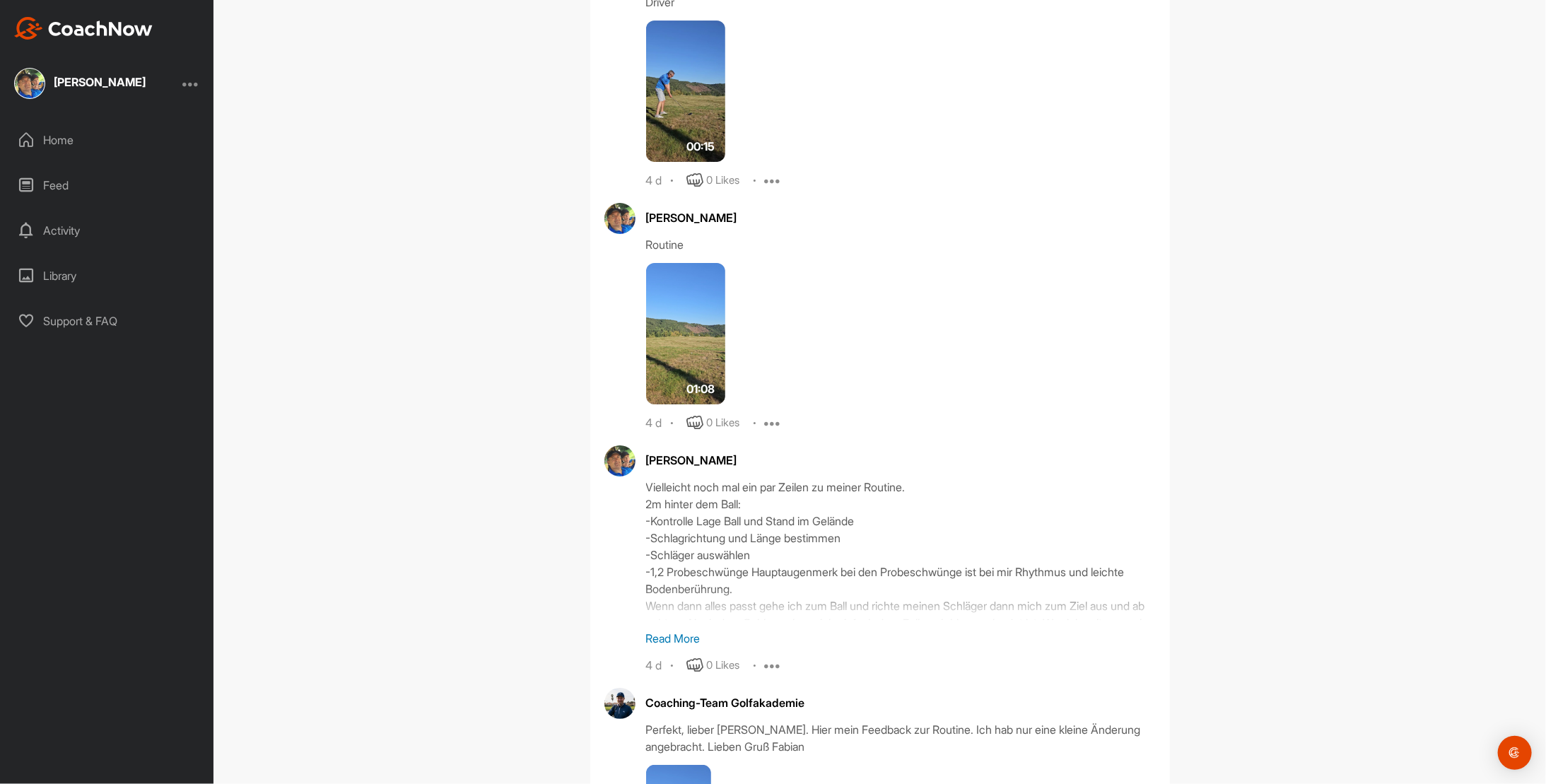
scroll to position [3220, 0]
